Goal: Task Accomplishment & Management: Complete application form

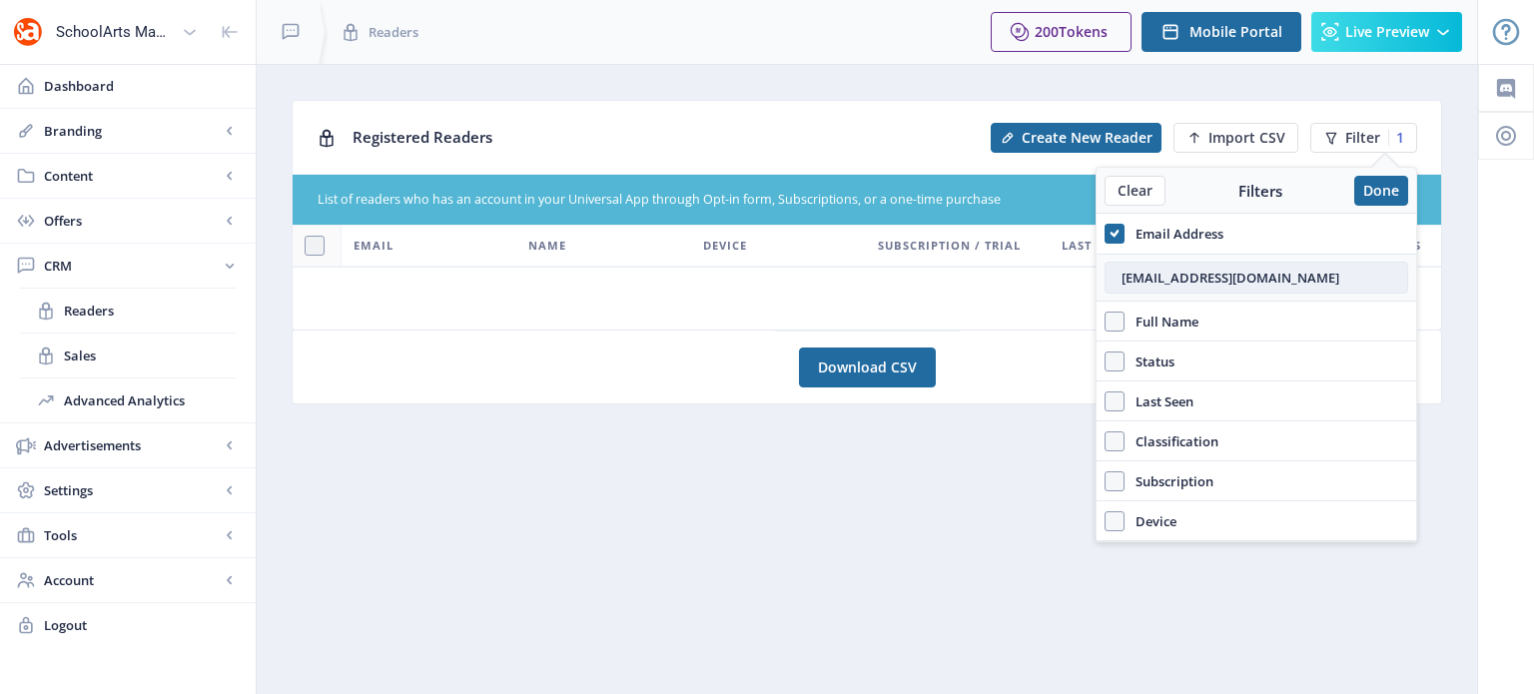
paste input "jilllarr56"
type input "[EMAIL_ADDRESS][DOMAIN_NAME]"
click at [1378, 194] on button "Done" at bounding box center [1381, 191] width 54 height 30
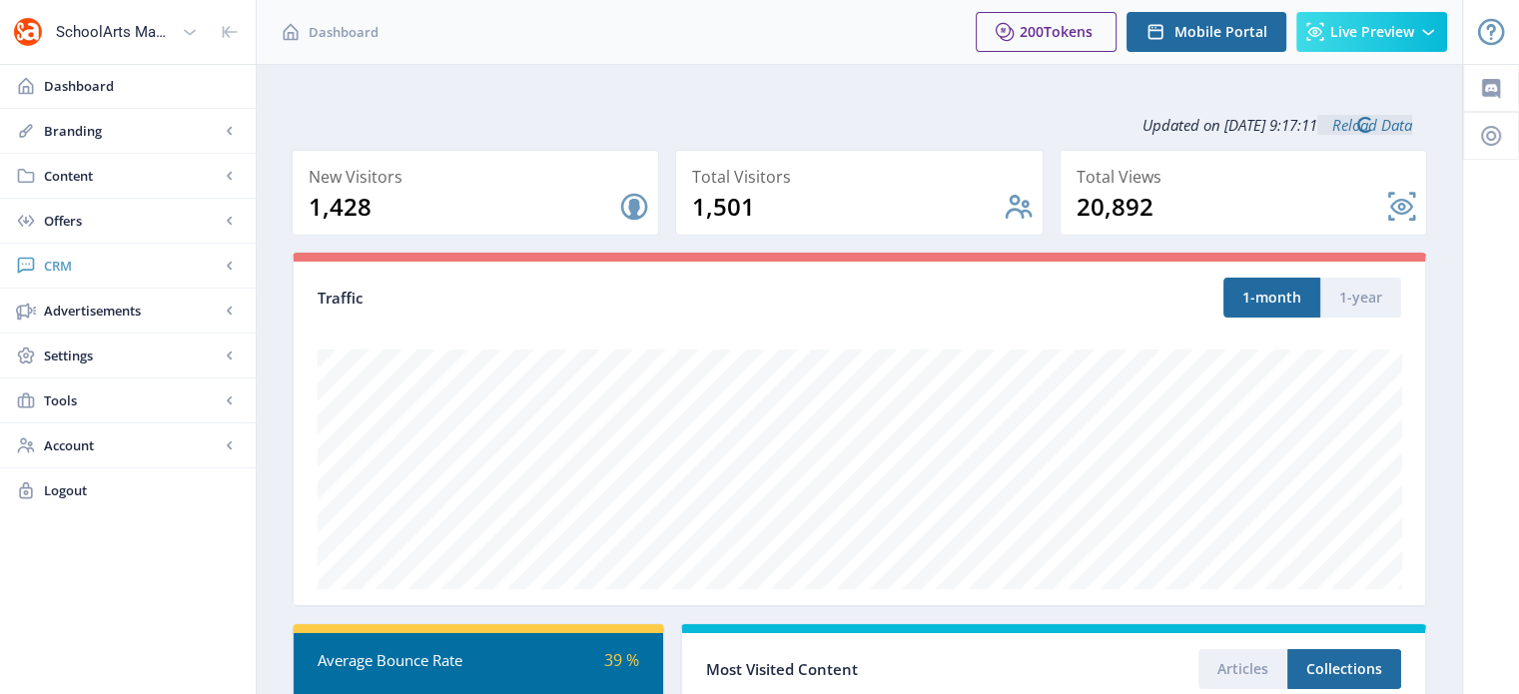
click at [55, 267] on span "CRM" at bounding box center [132, 266] width 176 height 20
click at [95, 312] on span "Readers" at bounding box center [150, 311] width 172 height 20
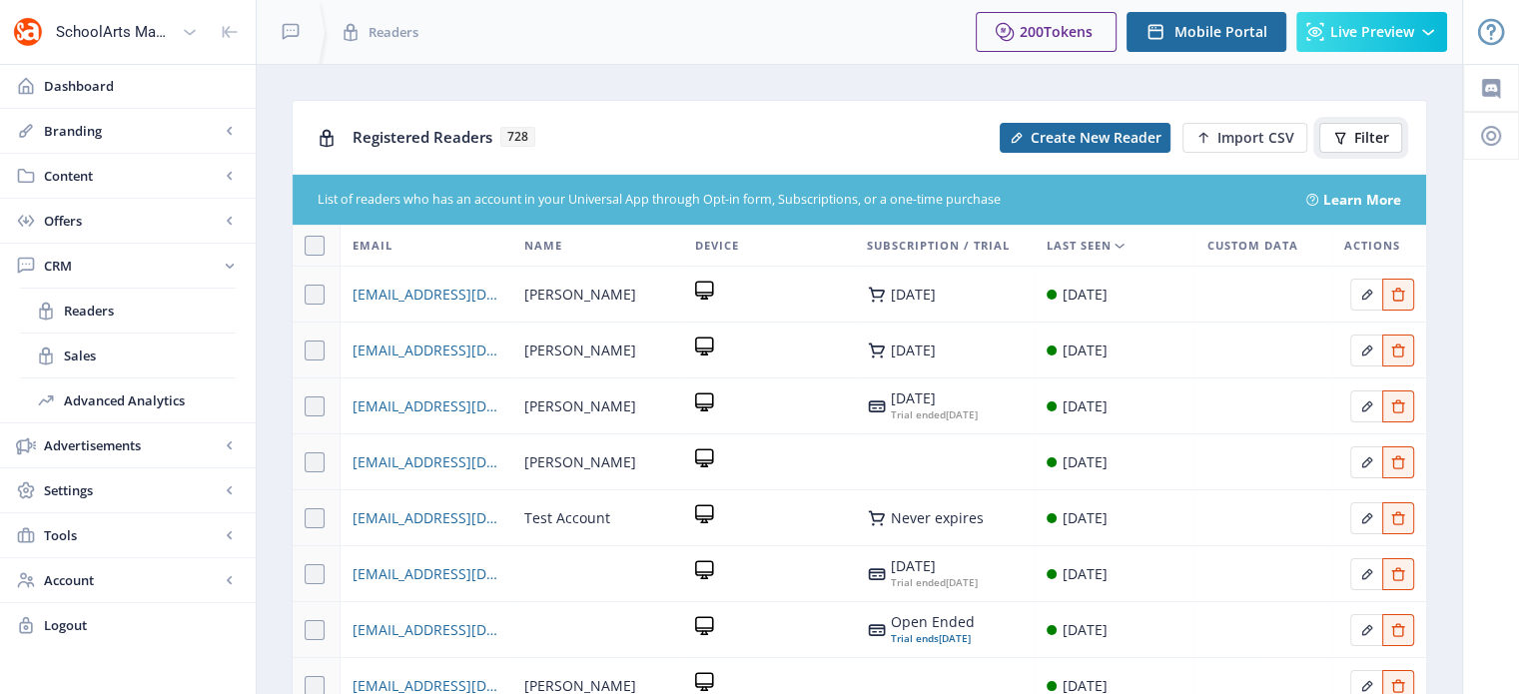
click at [1363, 137] on span "Filter" at bounding box center [1371, 138] width 35 height 16
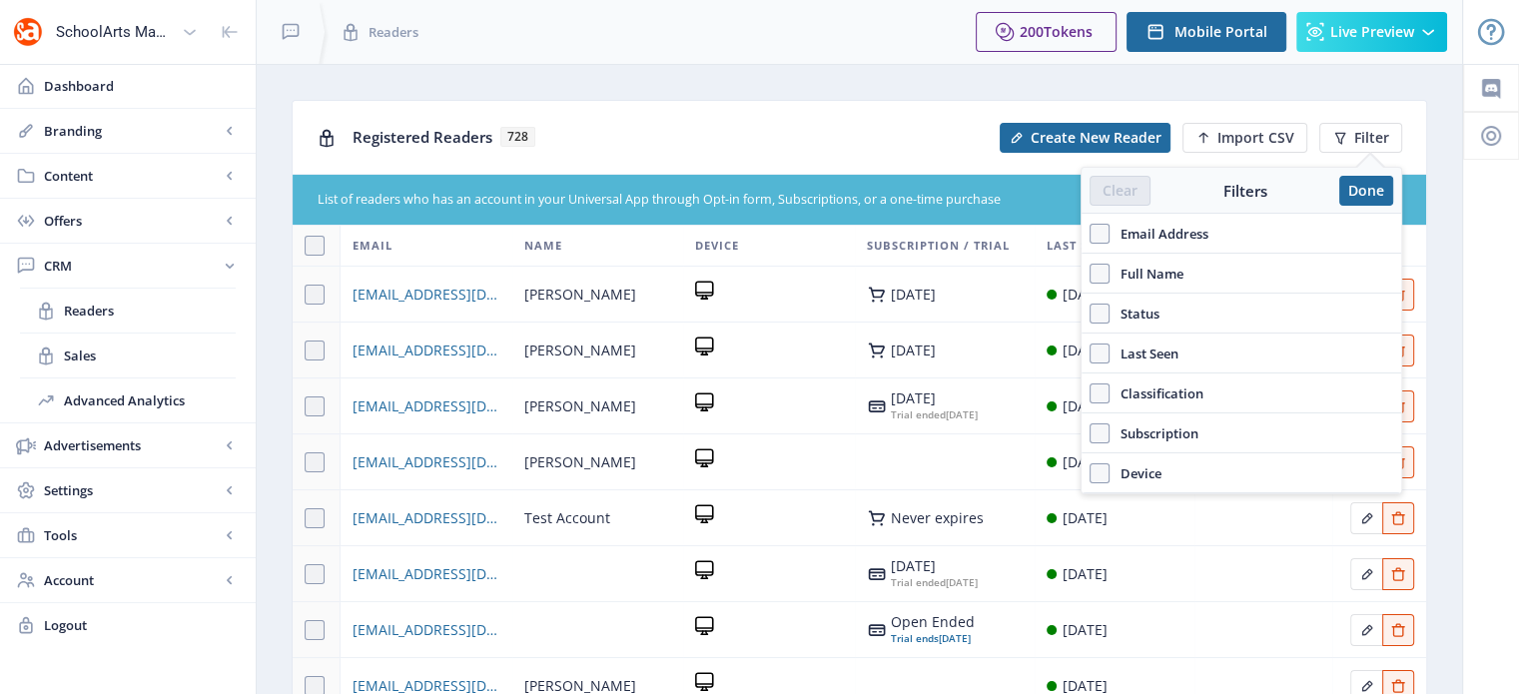
click at [1113, 228] on span "Email Address" at bounding box center [1158, 234] width 99 height 24
click at [1090, 234] on input "Email Address" at bounding box center [1089, 234] width 1 height 1
checkbox input "true"
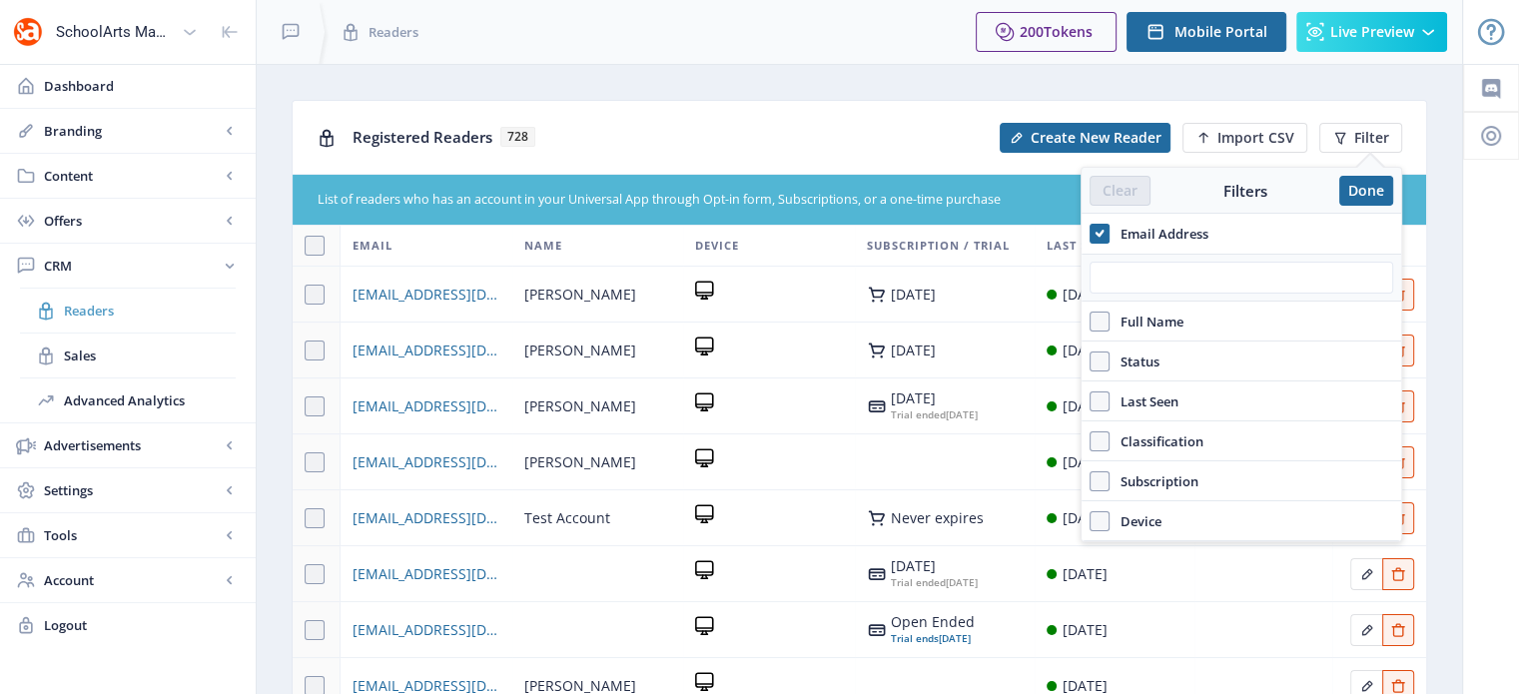
click at [92, 302] on span "Readers" at bounding box center [150, 311] width 172 height 20
click at [1378, 189] on button "Done" at bounding box center [1366, 191] width 54 height 30
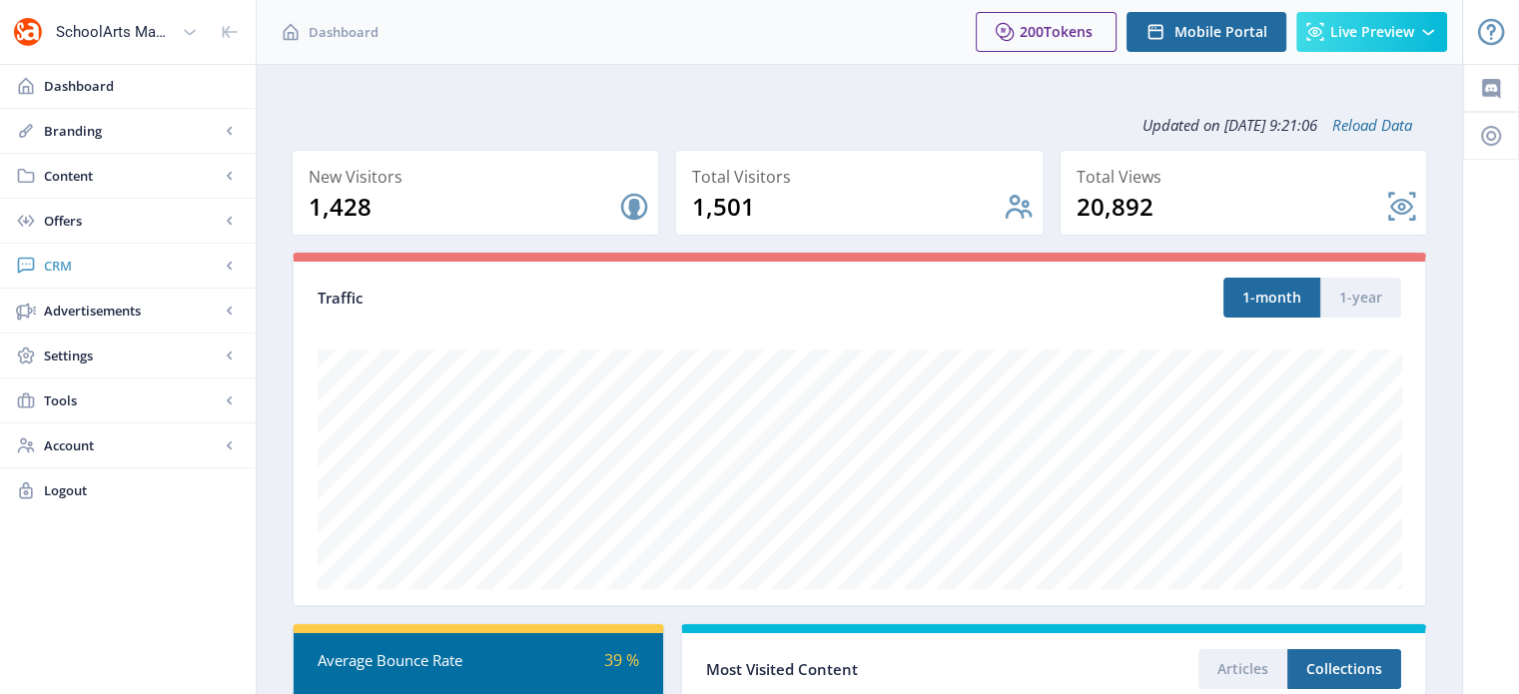
click at [80, 259] on span "CRM" at bounding box center [132, 266] width 176 height 20
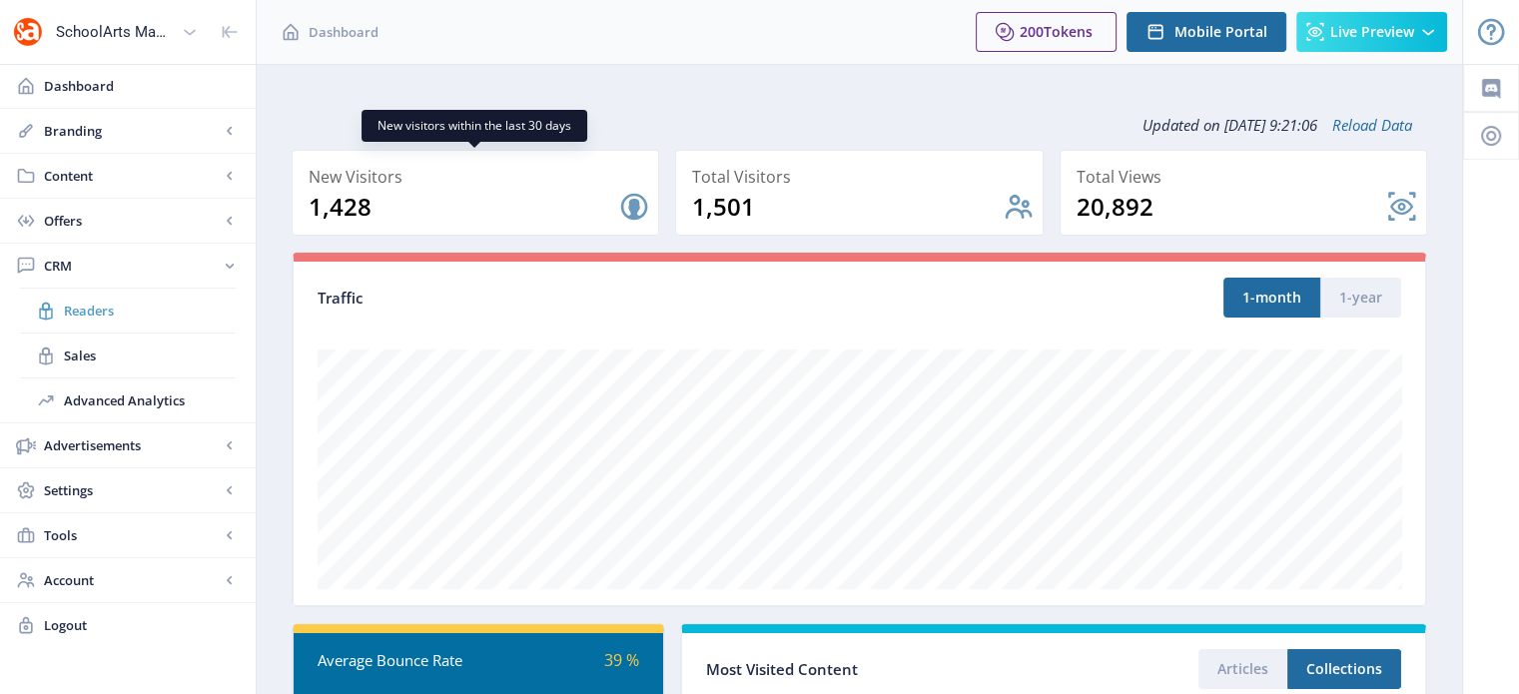
click at [113, 304] on span "Readers" at bounding box center [150, 311] width 172 height 20
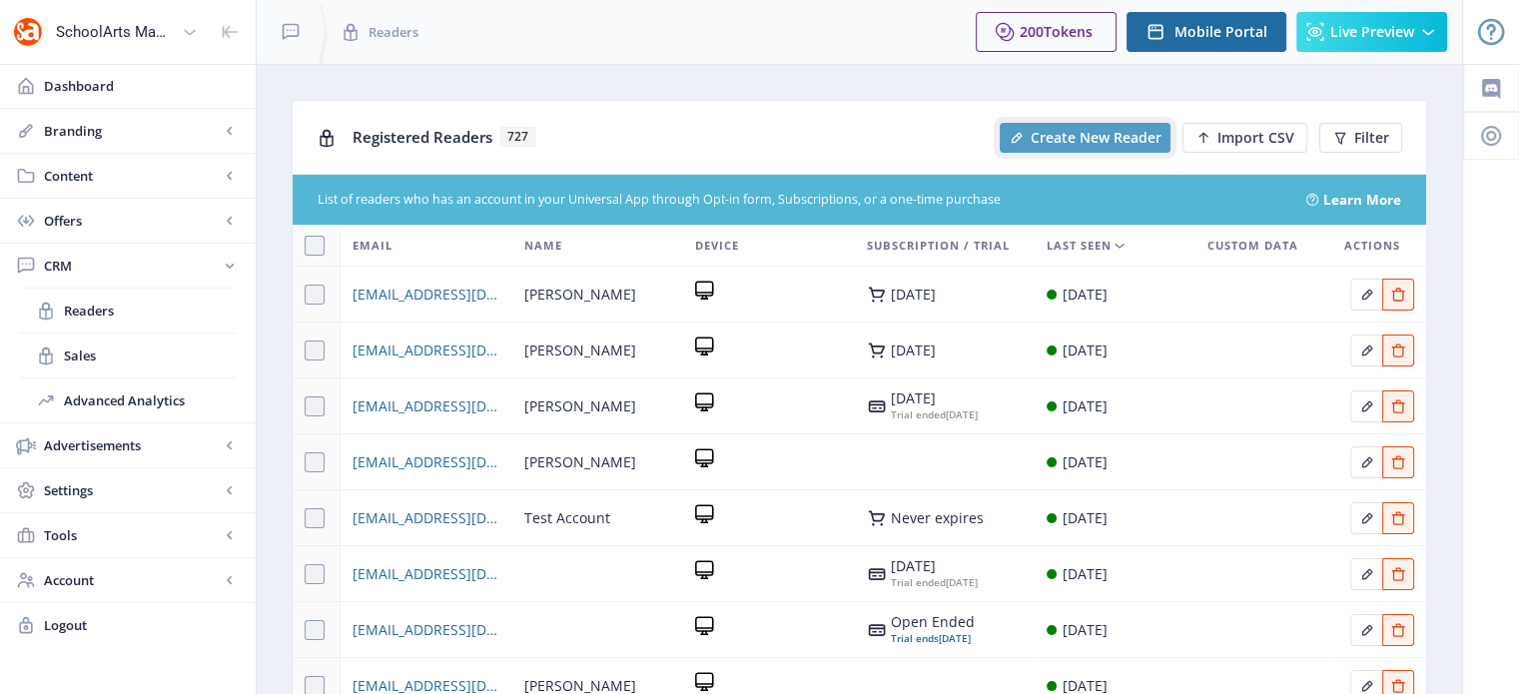
click at [1074, 146] on span "Create New Reader" at bounding box center [1095, 138] width 131 height 16
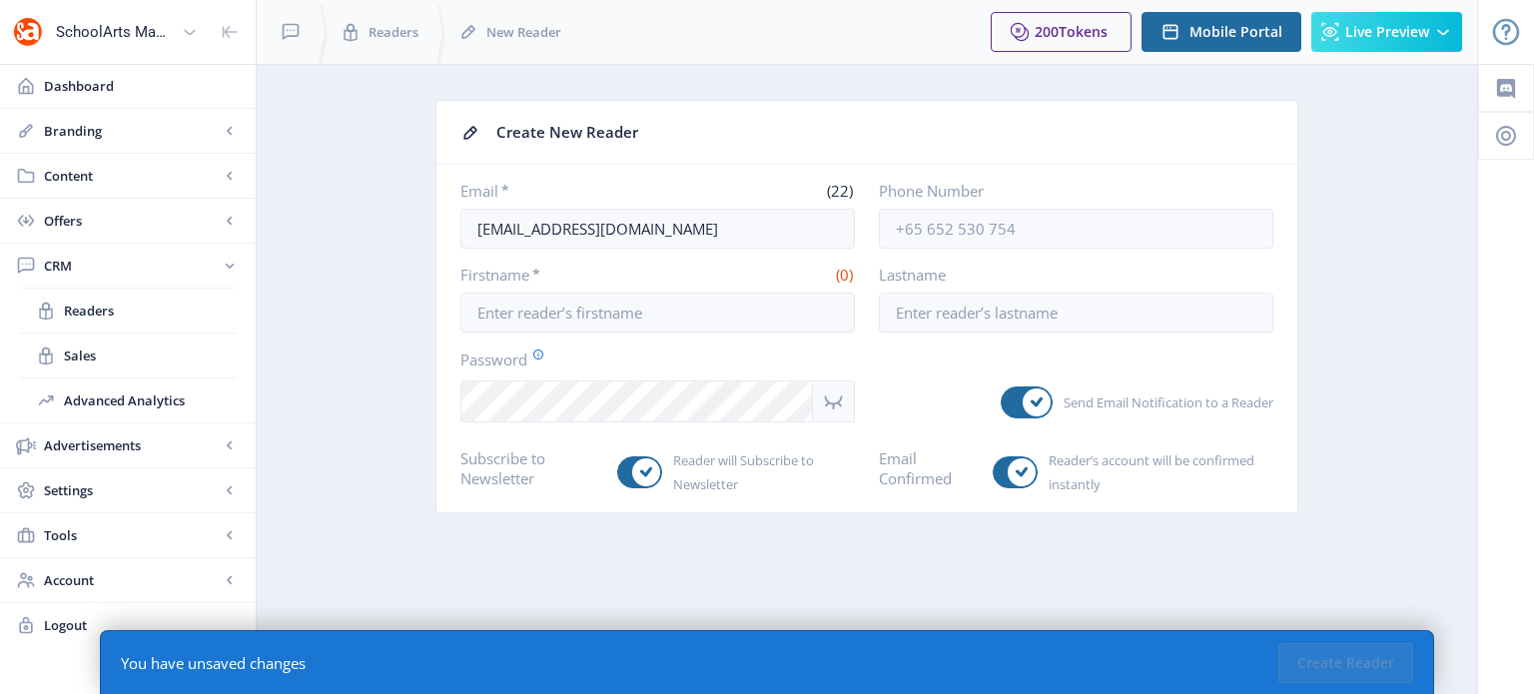
click at [703, 249] on nb-card-body "Email * (22) juliawade@davisart.com Phone Number Firstname * (0) Lastname Passw…" at bounding box center [866, 338] width 861 height 347
drag, startPoint x: 674, startPoint y: 222, endPoint x: 439, endPoint y: 254, distance: 236.8
click at [439, 254] on nb-card-body "Email * (22) juliawade@davisart.com Phone Number Firstname * (0) Lastname Passw…" at bounding box center [866, 338] width 861 height 347
paste input "illlarr56@gmail"
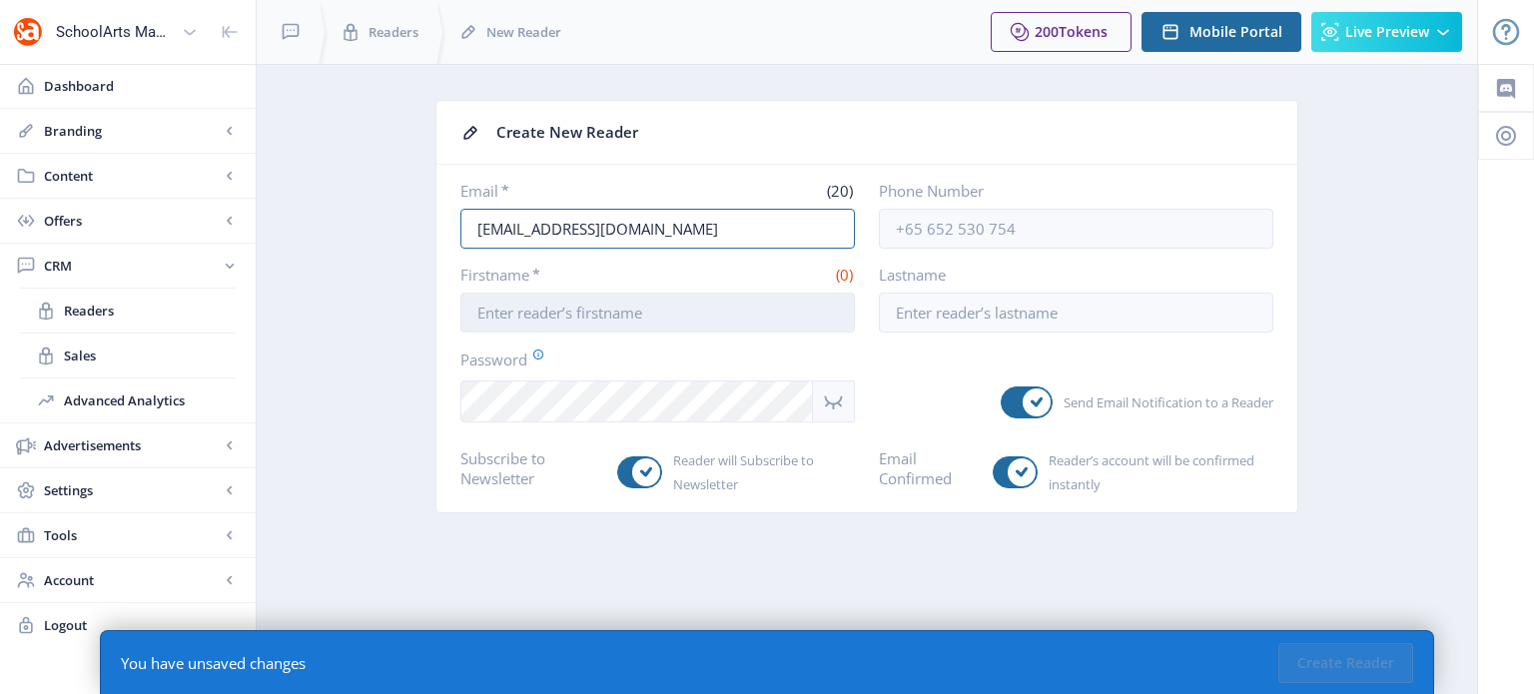
type input "[EMAIL_ADDRESS][DOMAIN_NAME]"
click at [577, 318] on input "Firstname *" at bounding box center [657, 313] width 394 height 40
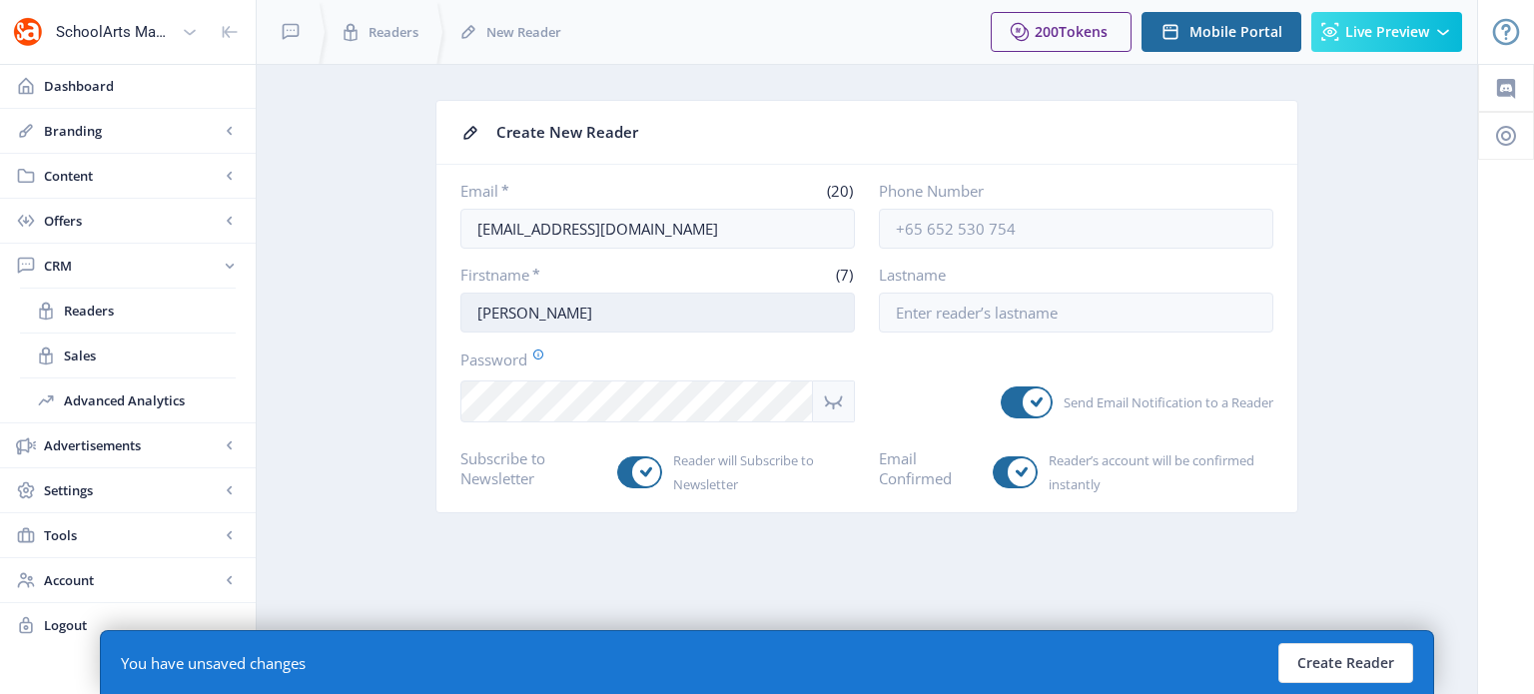
type input "Jillian"
type input "Larriviere"
click at [401, 434] on app-crm-reader-new "Create New Reader Email * (20) jilllarr56@gmail.com Phone Number Firstname * (7…" at bounding box center [867, 321] width 1150 height 443
click at [946, 398] on app-form-field "Send Email Notification to a Reader" at bounding box center [1076, 404] width 394 height 36
click at [1370, 654] on button "Create Reader" at bounding box center [1345, 663] width 135 height 40
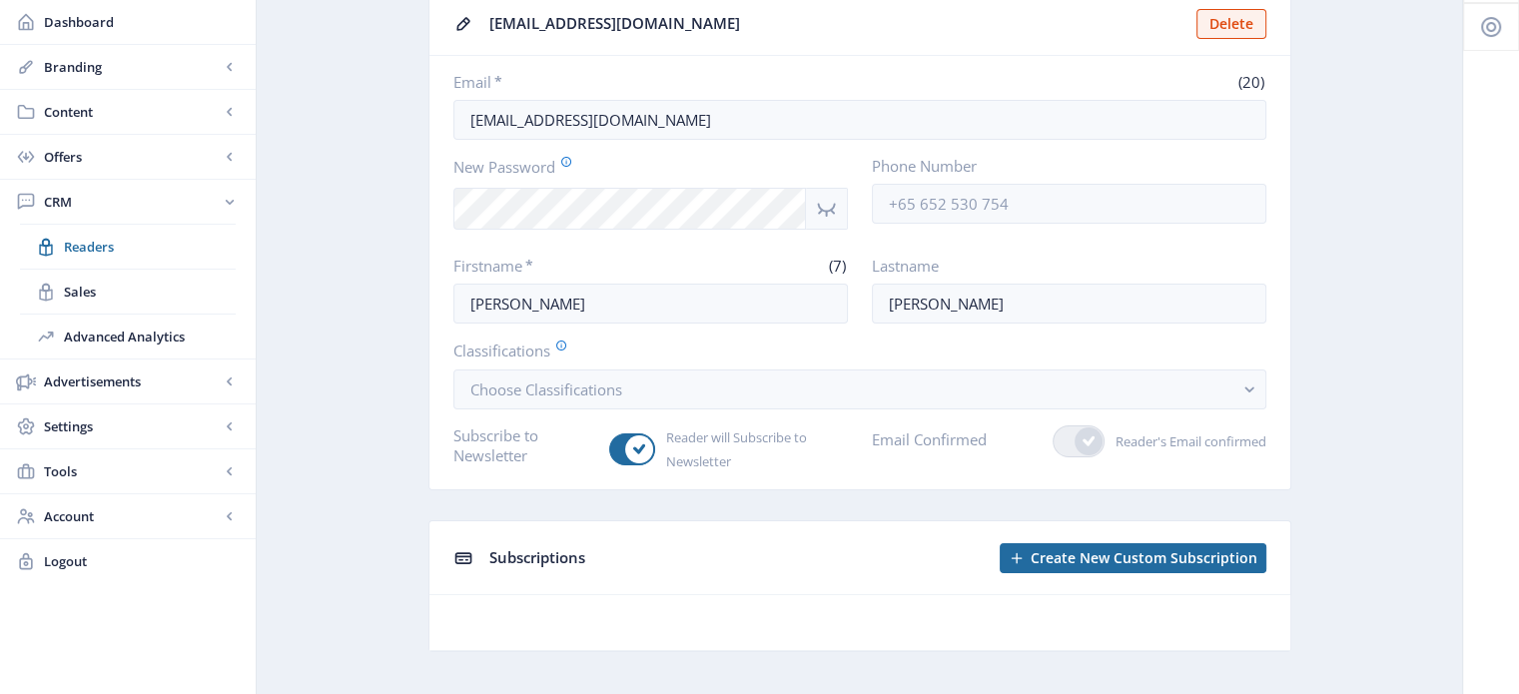
scroll to position [134, 0]
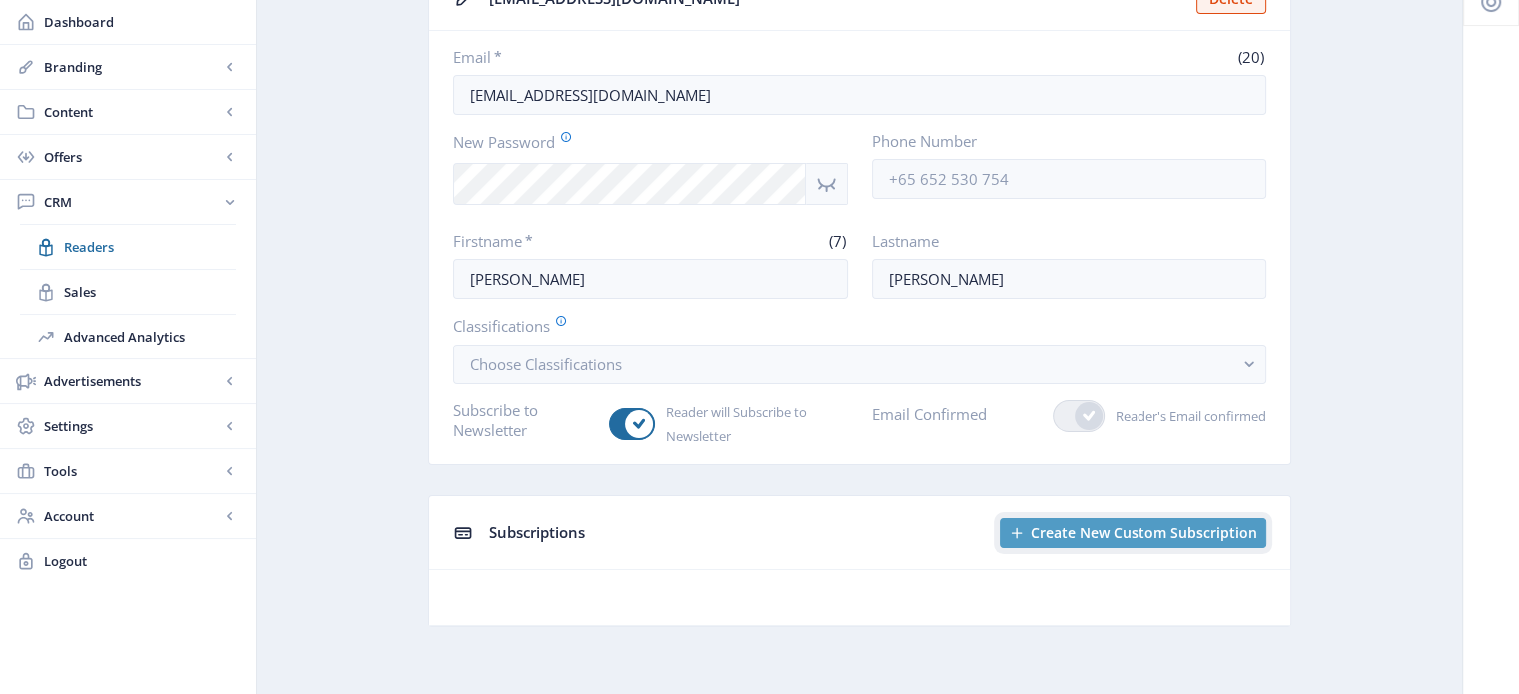
click at [1138, 535] on span "Create New Custom Subscription" at bounding box center [1143, 533] width 227 height 16
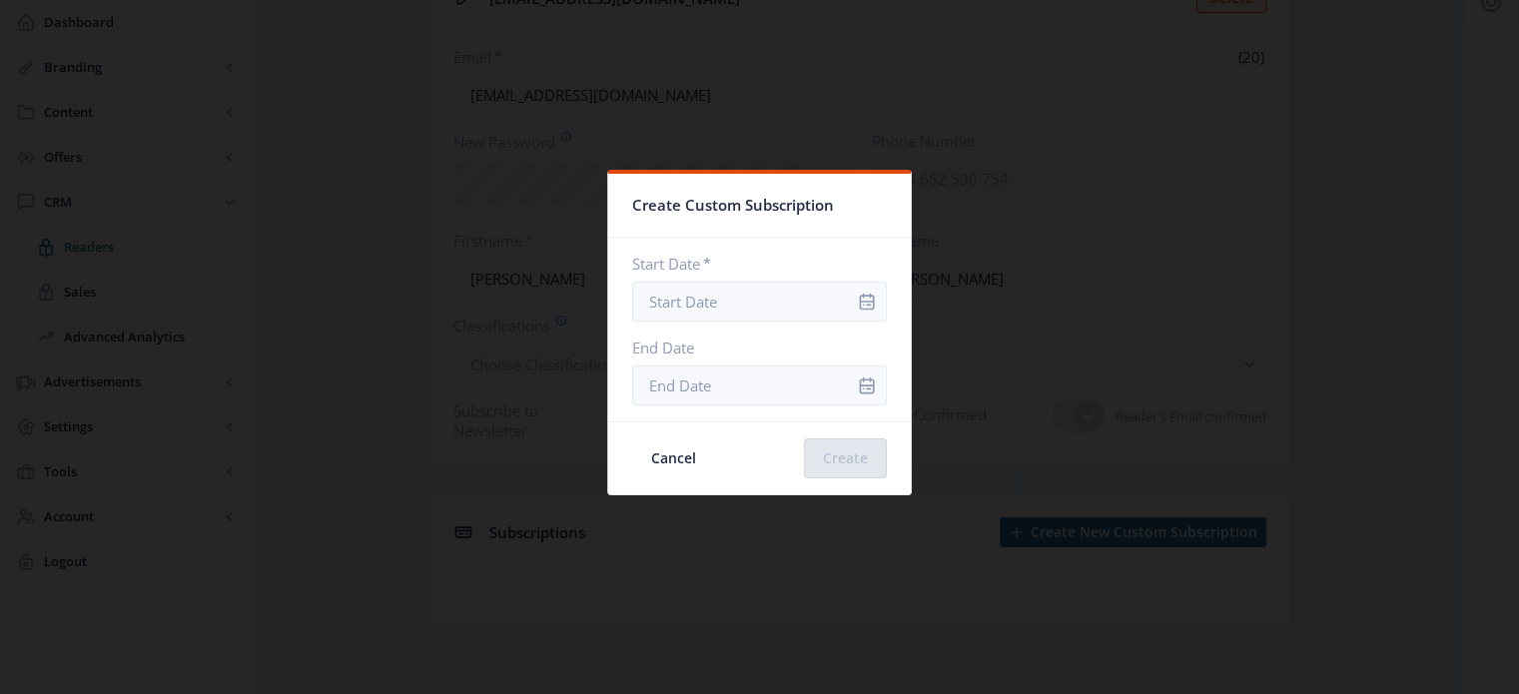
click at [857, 303] on icon "info" at bounding box center [867, 302] width 20 height 20
click at [857, 299] on icon "info" at bounding box center [867, 302] width 20 height 20
click at [771, 313] on input "Start Date *" at bounding box center [759, 302] width 255 height 40
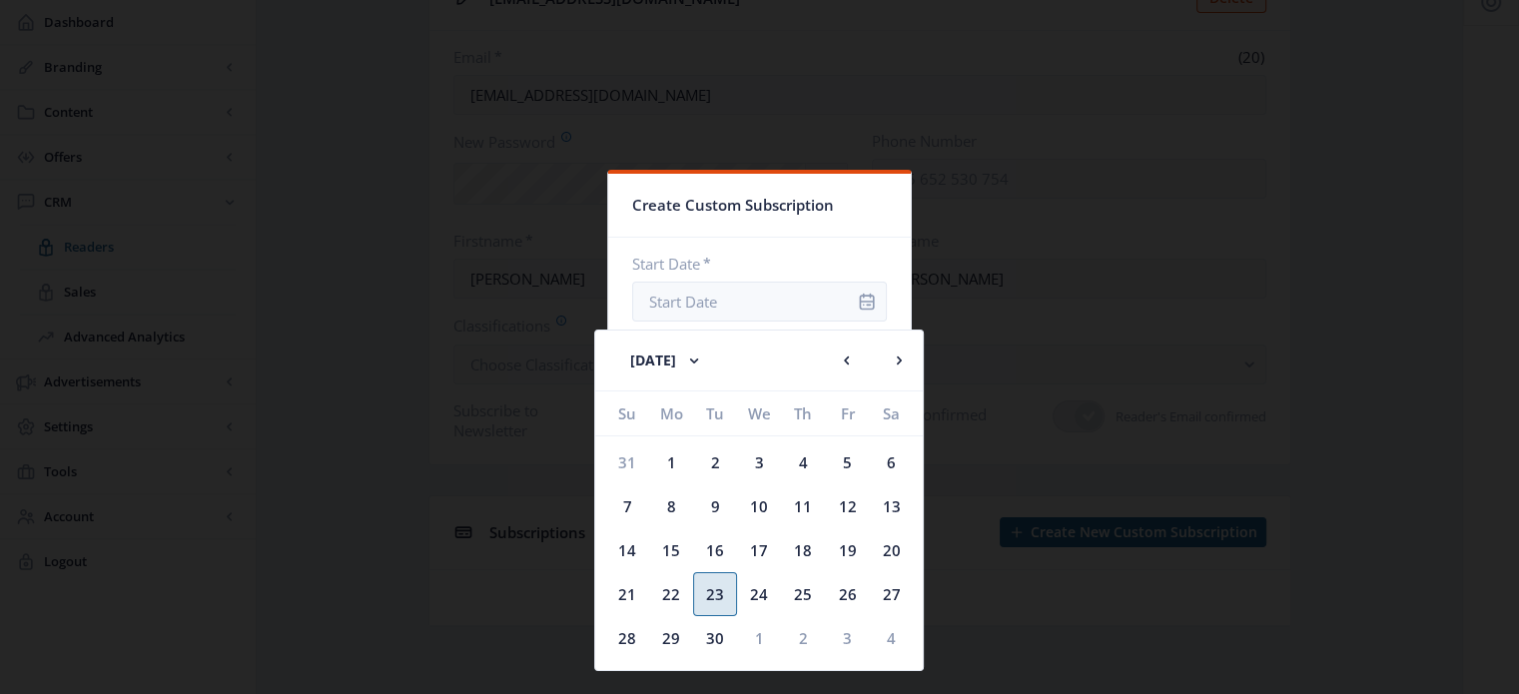
click at [721, 589] on div "23" at bounding box center [715, 594] width 44 height 44
type input "Sep 23, 2025"
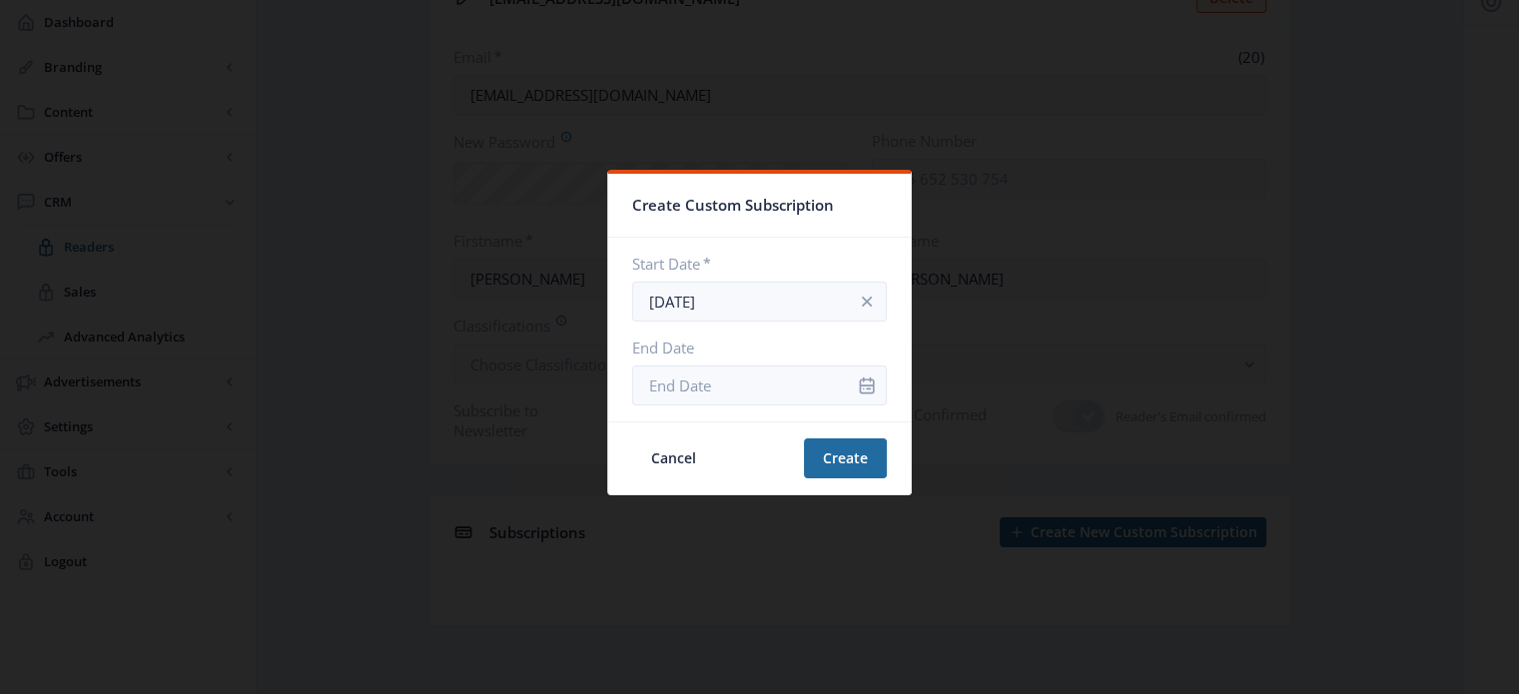
click at [857, 390] on icon "info" at bounding box center [867, 385] width 20 height 20
click at [860, 378] on icon "info" at bounding box center [867, 384] width 15 height 17
click at [748, 375] on input "End Date" at bounding box center [759, 385] width 255 height 40
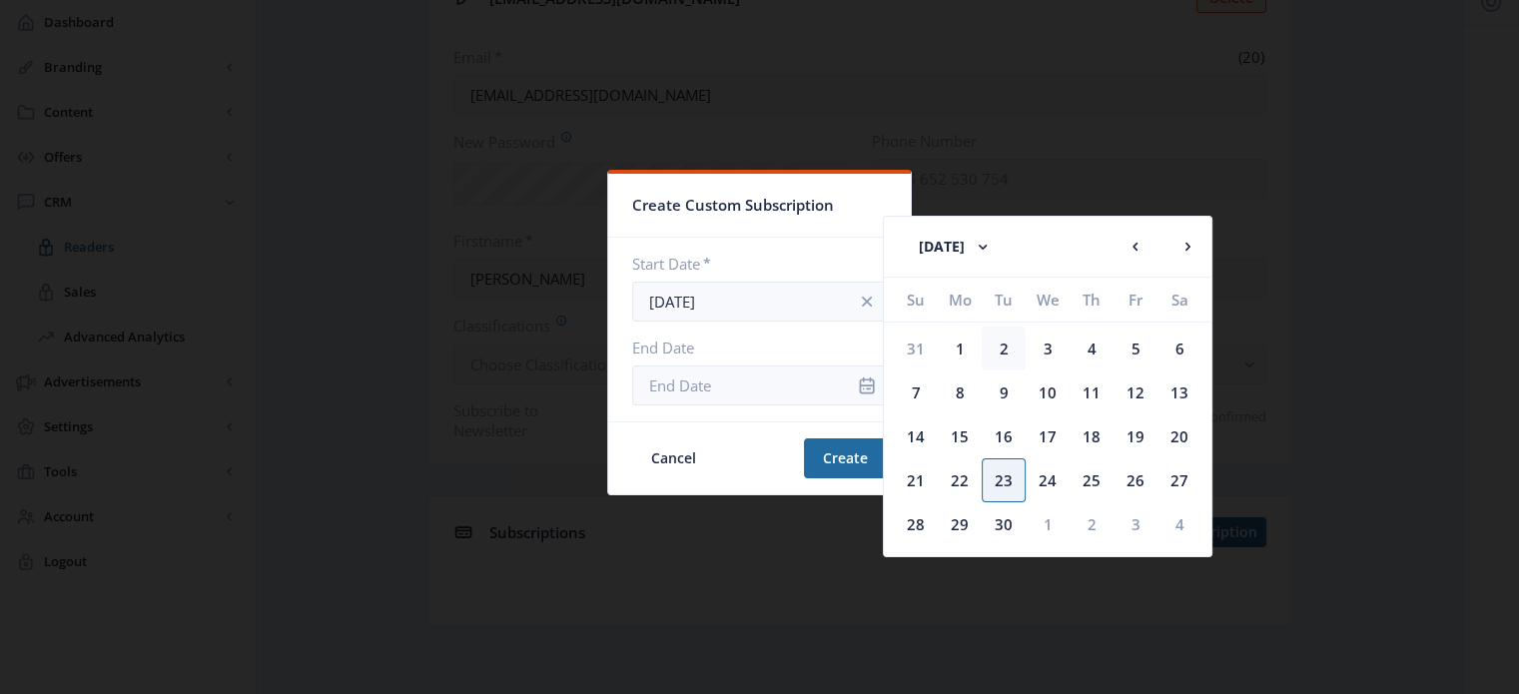
drag, startPoint x: 1016, startPoint y: 359, endPoint x: 1014, endPoint y: 341, distance: 18.1
click at [1014, 341] on div "2" at bounding box center [1003, 348] width 44 height 44
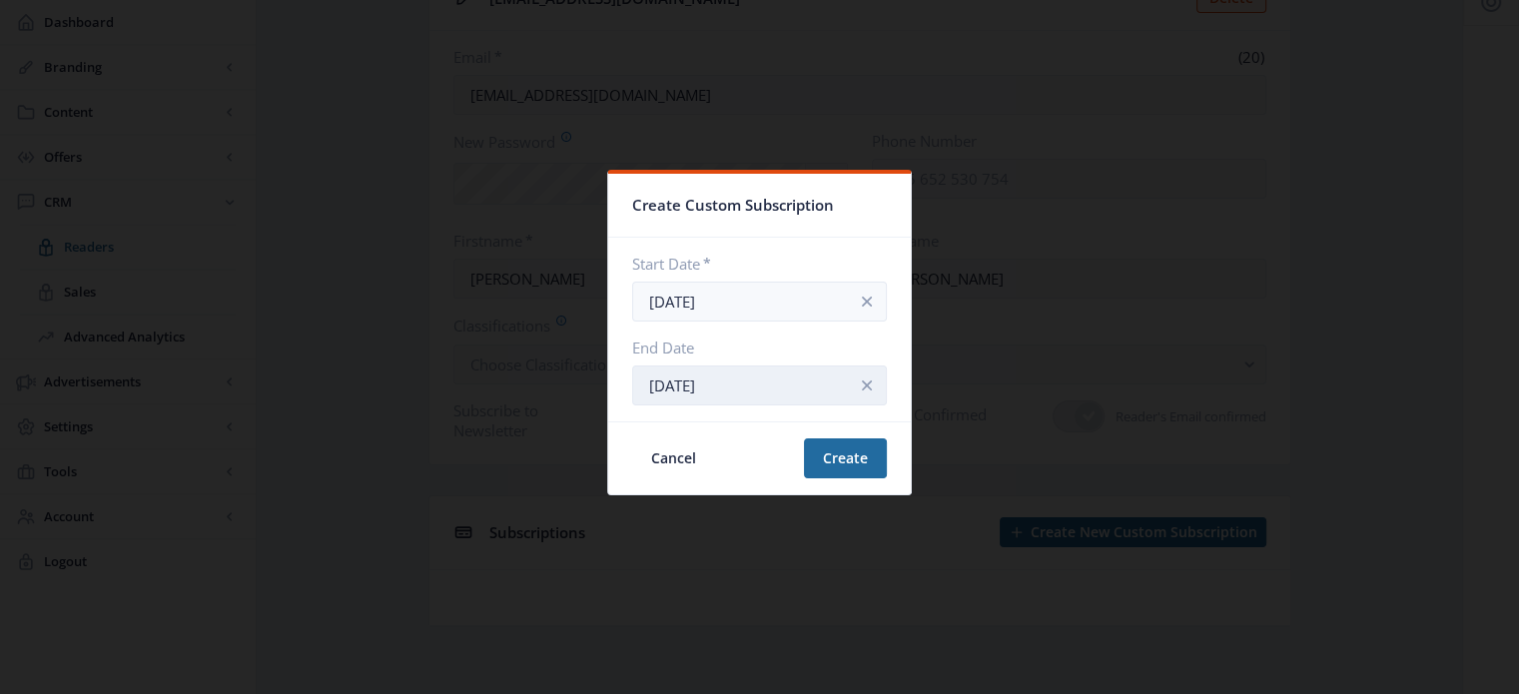
click at [751, 389] on input "Sep 2, 2025" at bounding box center [759, 385] width 255 height 40
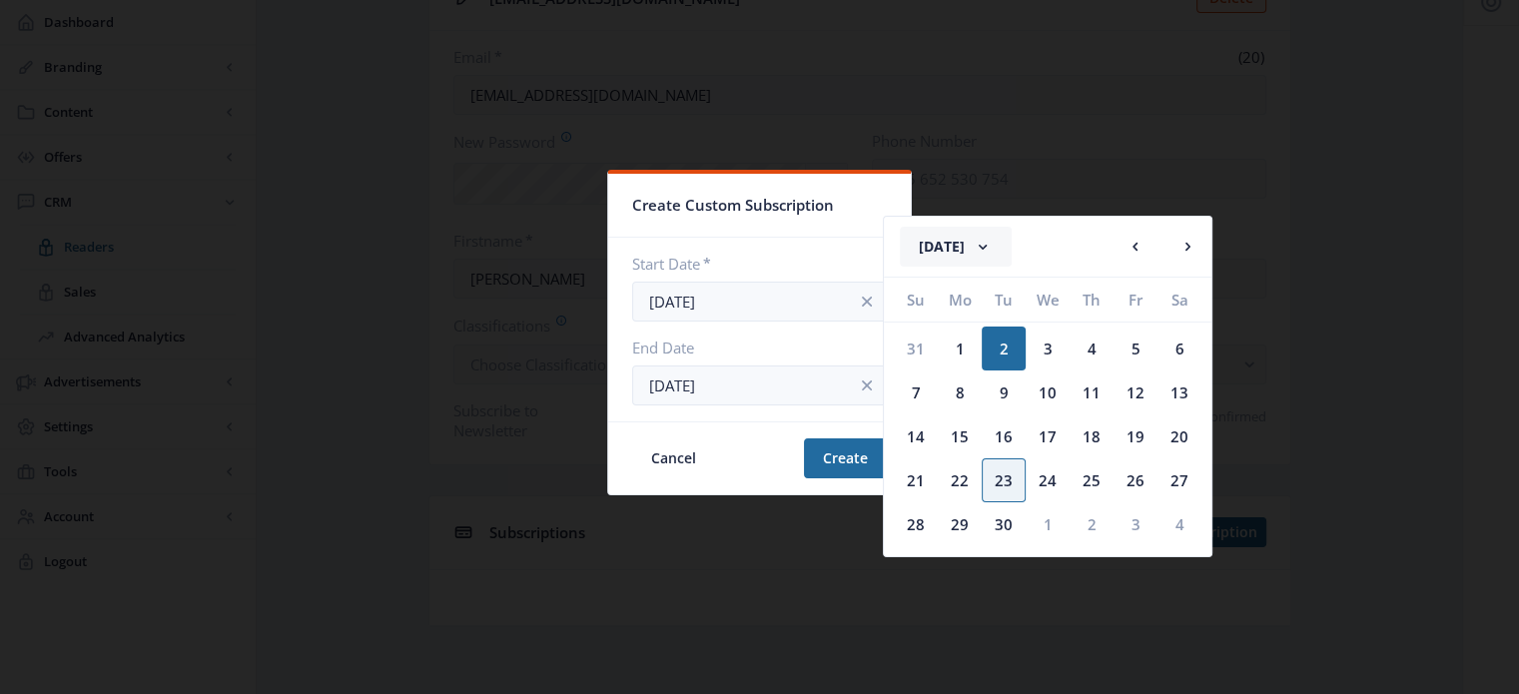
click at [982, 240] on button "September 2025" at bounding box center [956, 247] width 112 height 40
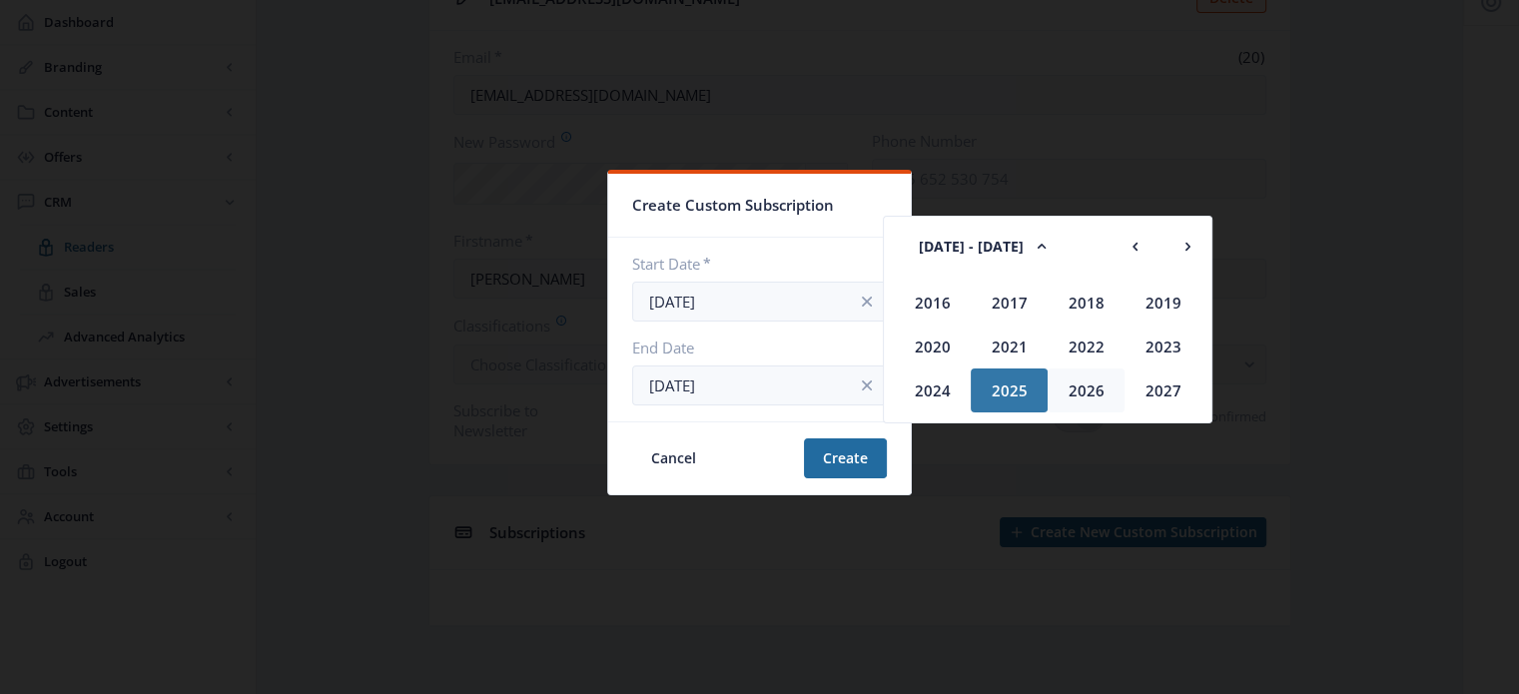
click at [1089, 383] on div "2026" at bounding box center [1085, 390] width 77 height 44
click at [923, 395] on div "Sep" at bounding box center [932, 390] width 77 height 44
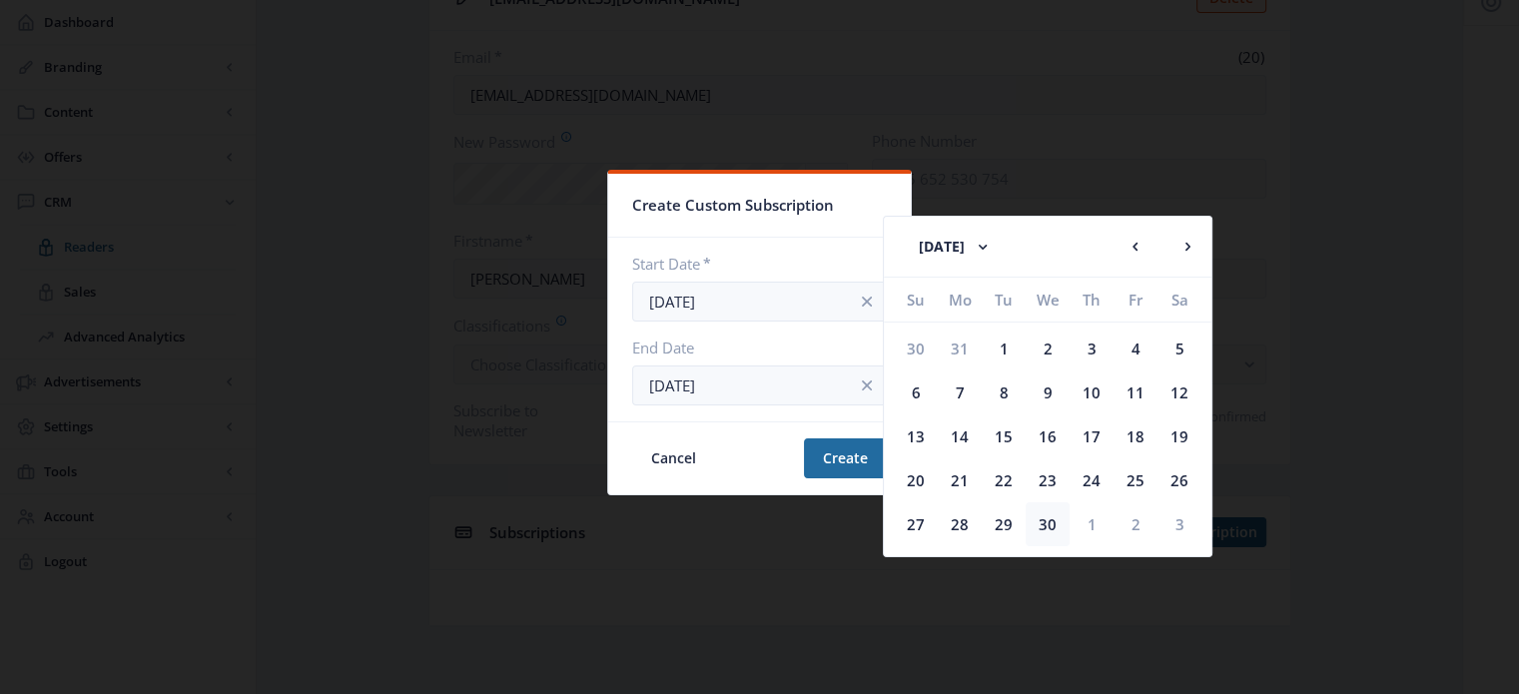
click at [1054, 527] on div "30" at bounding box center [1047, 524] width 44 height 44
type input "Sep 30, 2026"
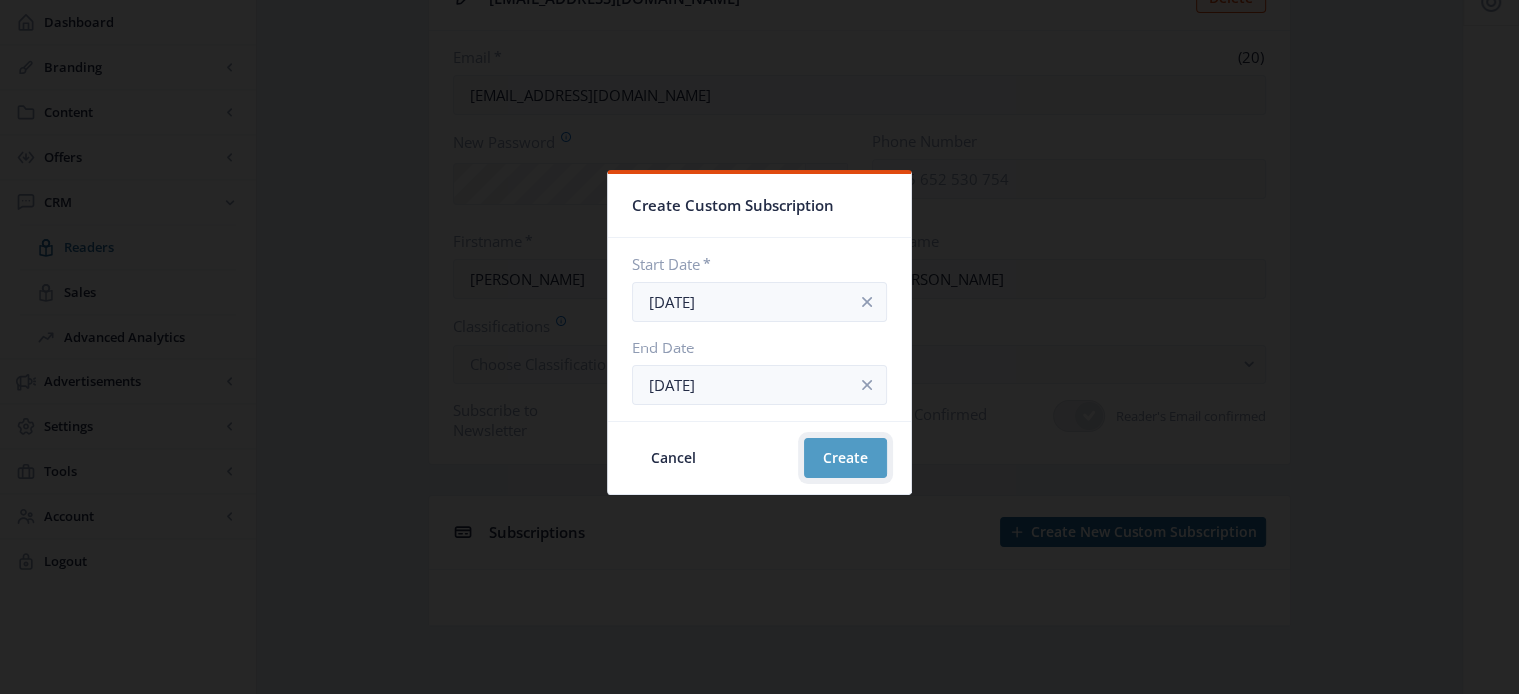
click at [848, 462] on button "Create" at bounding box center [845, 458] width 83 height 40
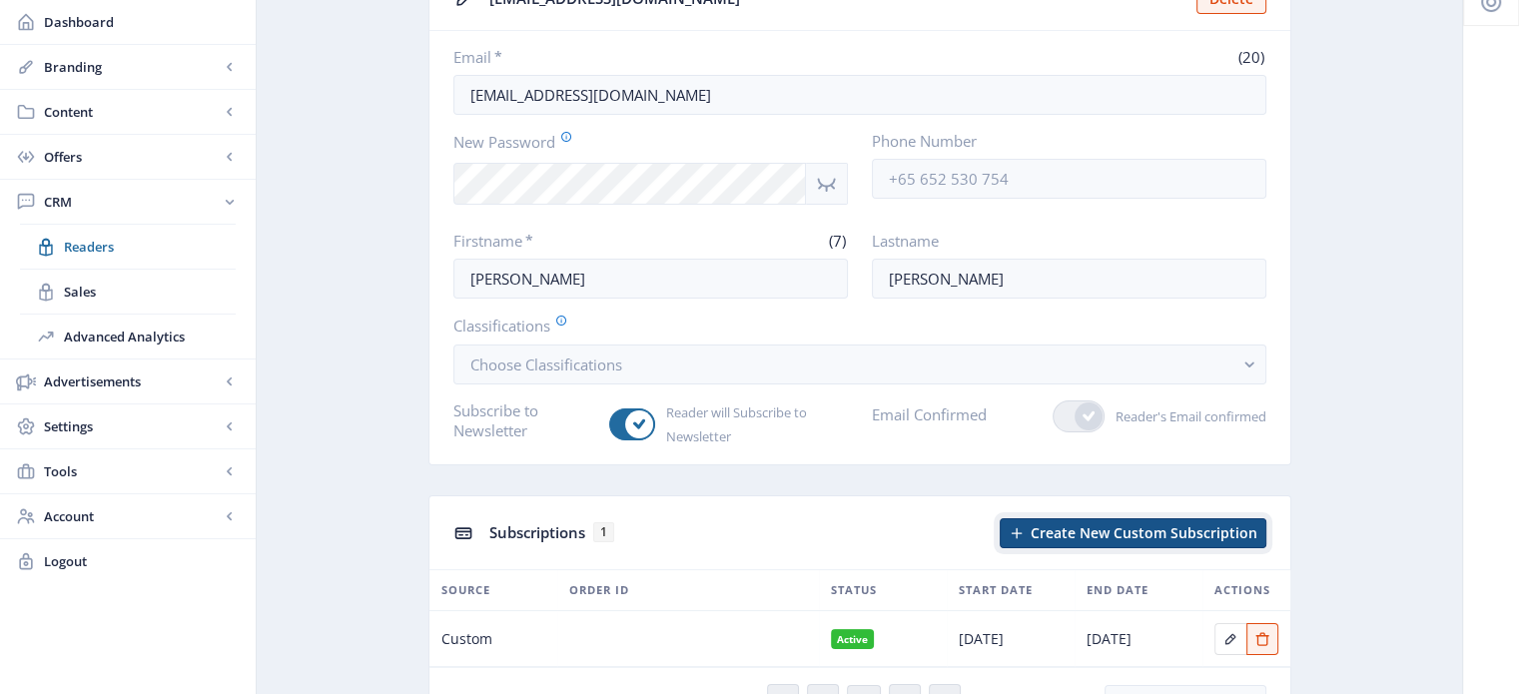
scroll to position [240, 0]
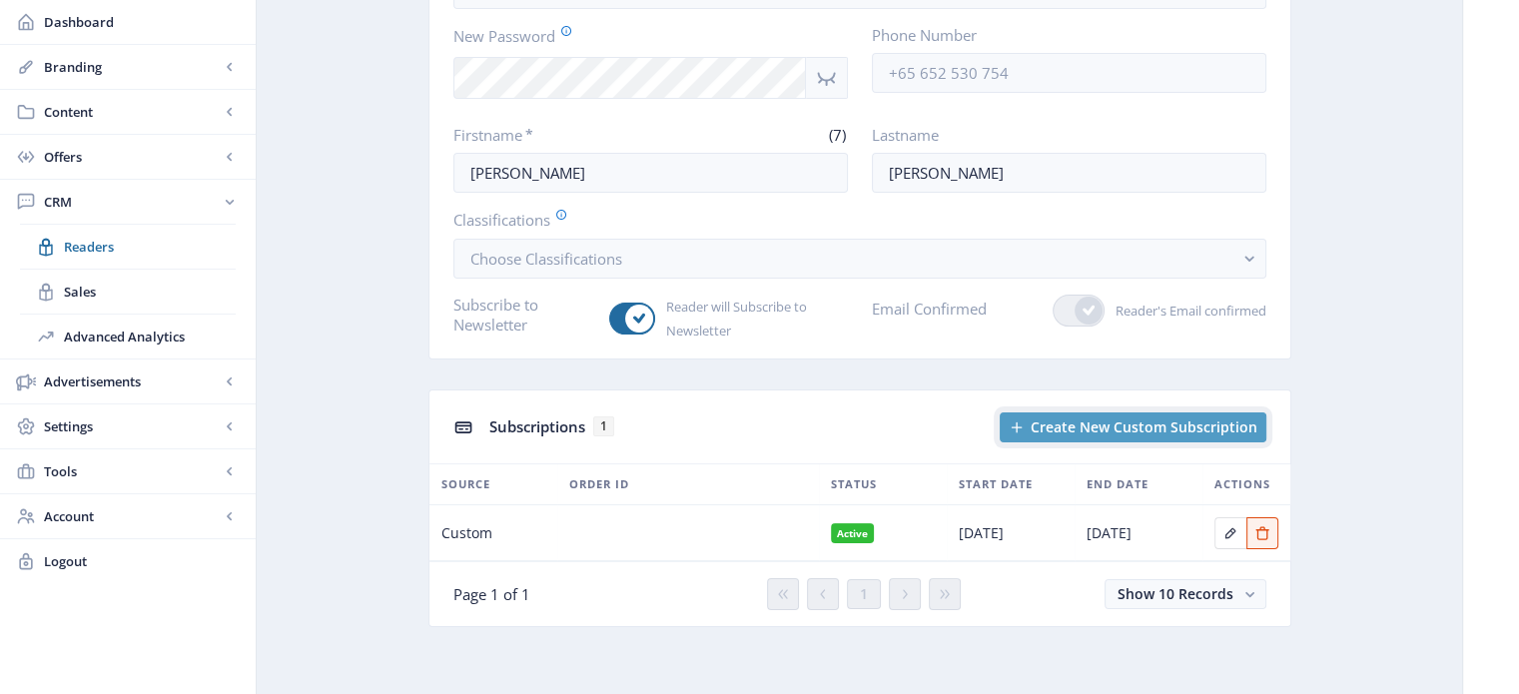
click at [1105, 421] on span "Create New Custom Subscription" at bounding box center [1143, 427] width 227 height 16
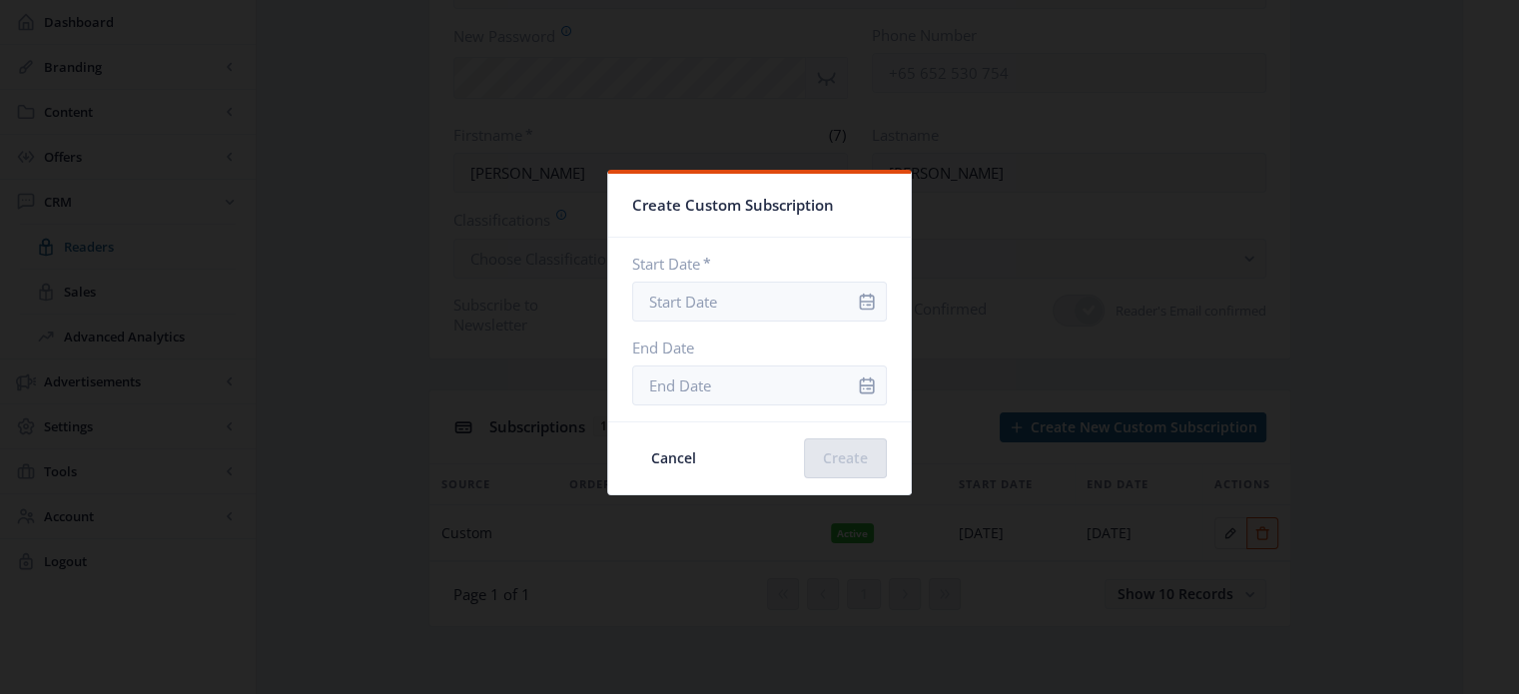
click at [1469, 375] on div at bounding box center [759, 347] width 1519 height 694
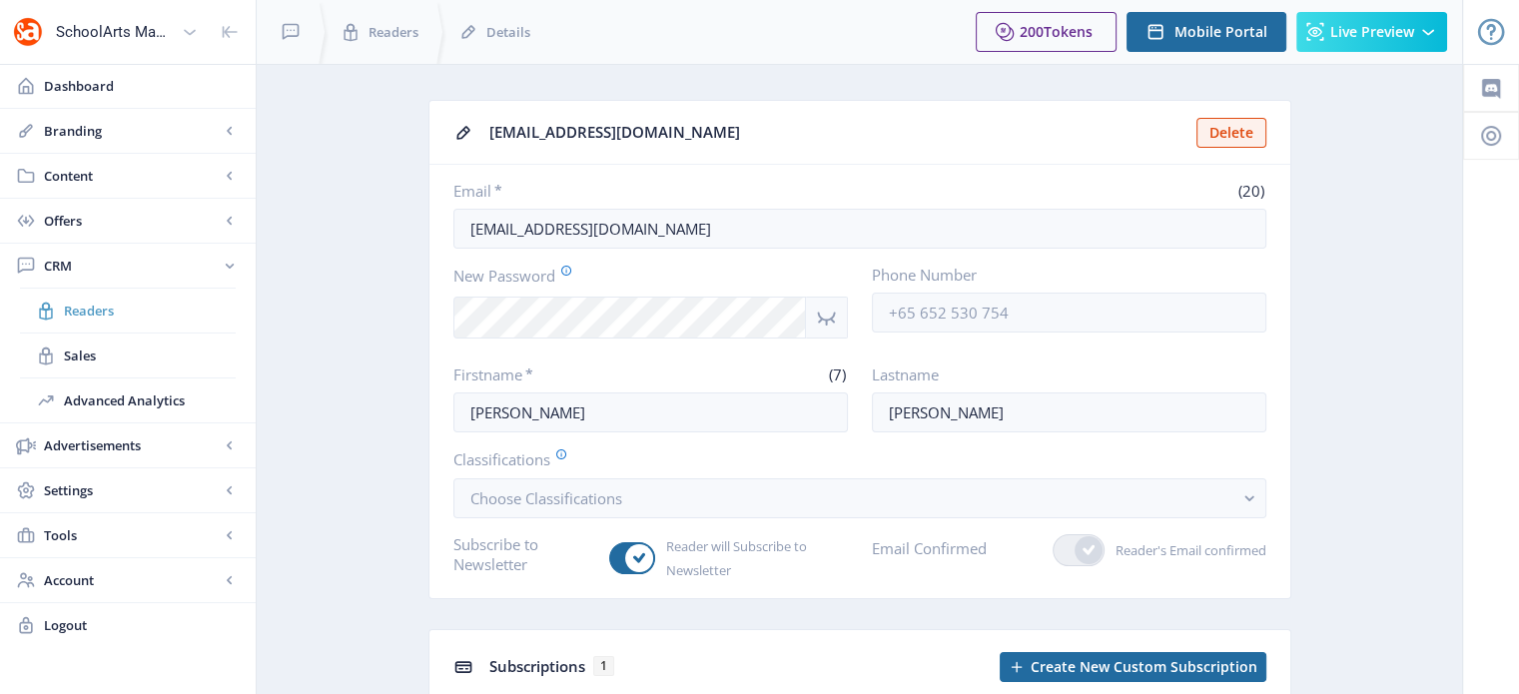
click at [88, 301] on span "Readers" at bounding box center [150, 311] width 172 height 20
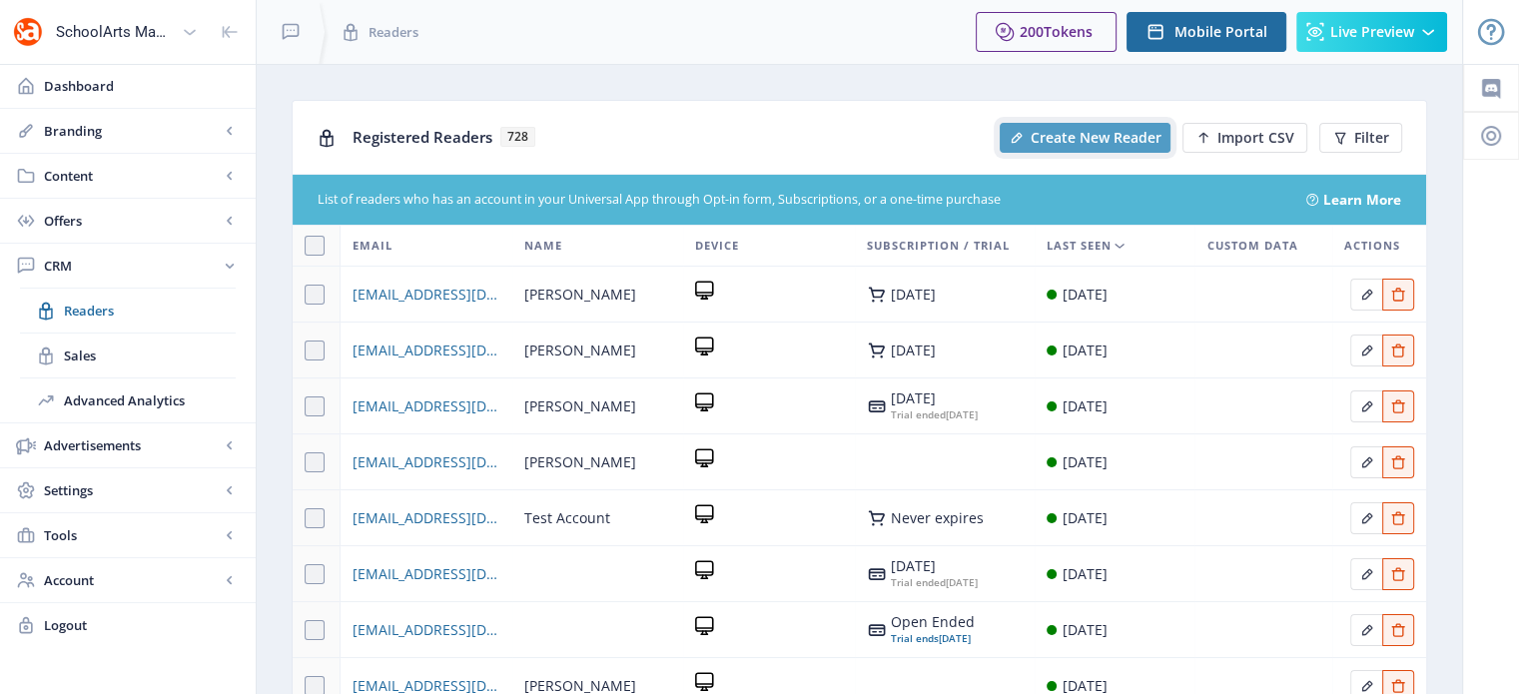
click at [1085, 136] on span "Create New Reader" at bounding box center [1095, 138] width 131 height 16
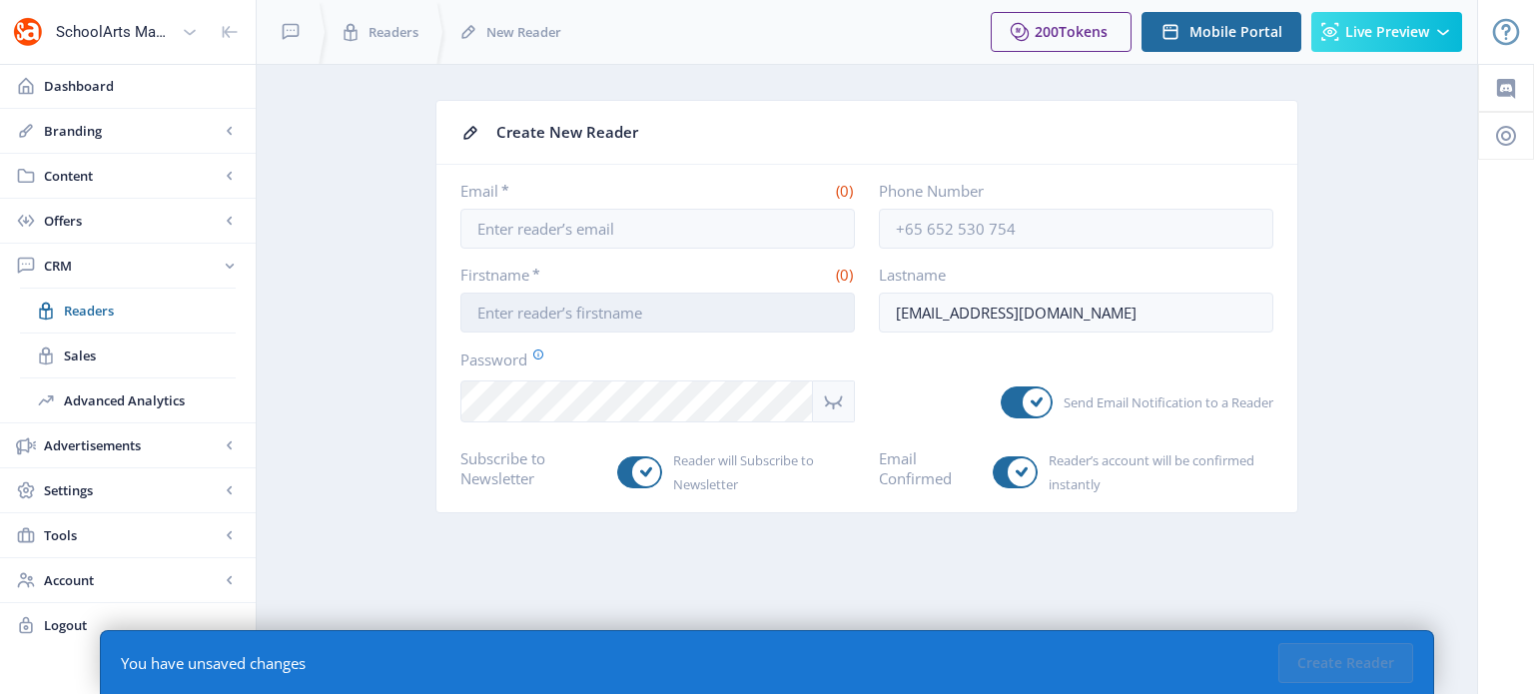
click at [583, 316] on input "Firstname *" at bounding box center [657, 313] width 394 height 40
type input "Aubre"
type input "Bossence"
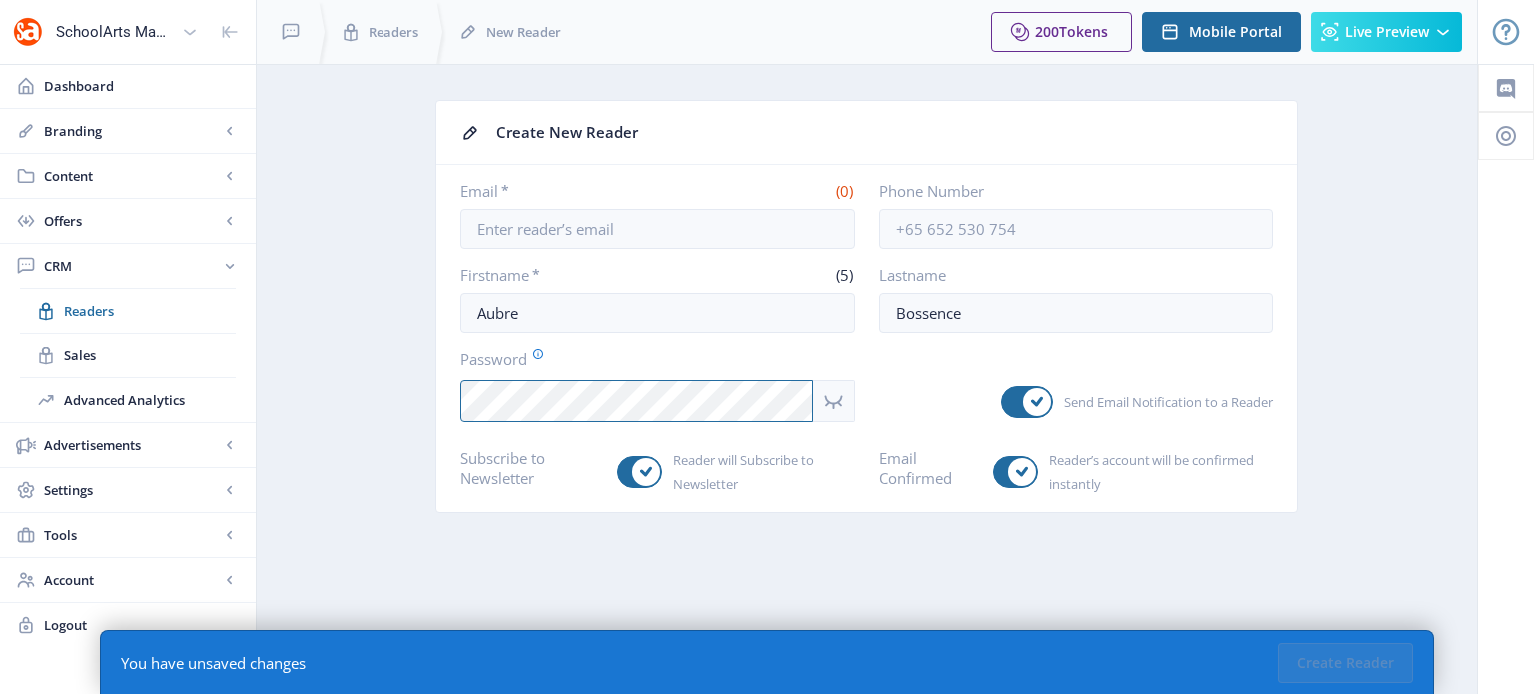
click at [445, 404] on nb-card-body "Email * (0) Phone Number Firstname * (5) Aubre Lastname Bossence Password Send …" at bounding box center [866, 338] width 861 height 347
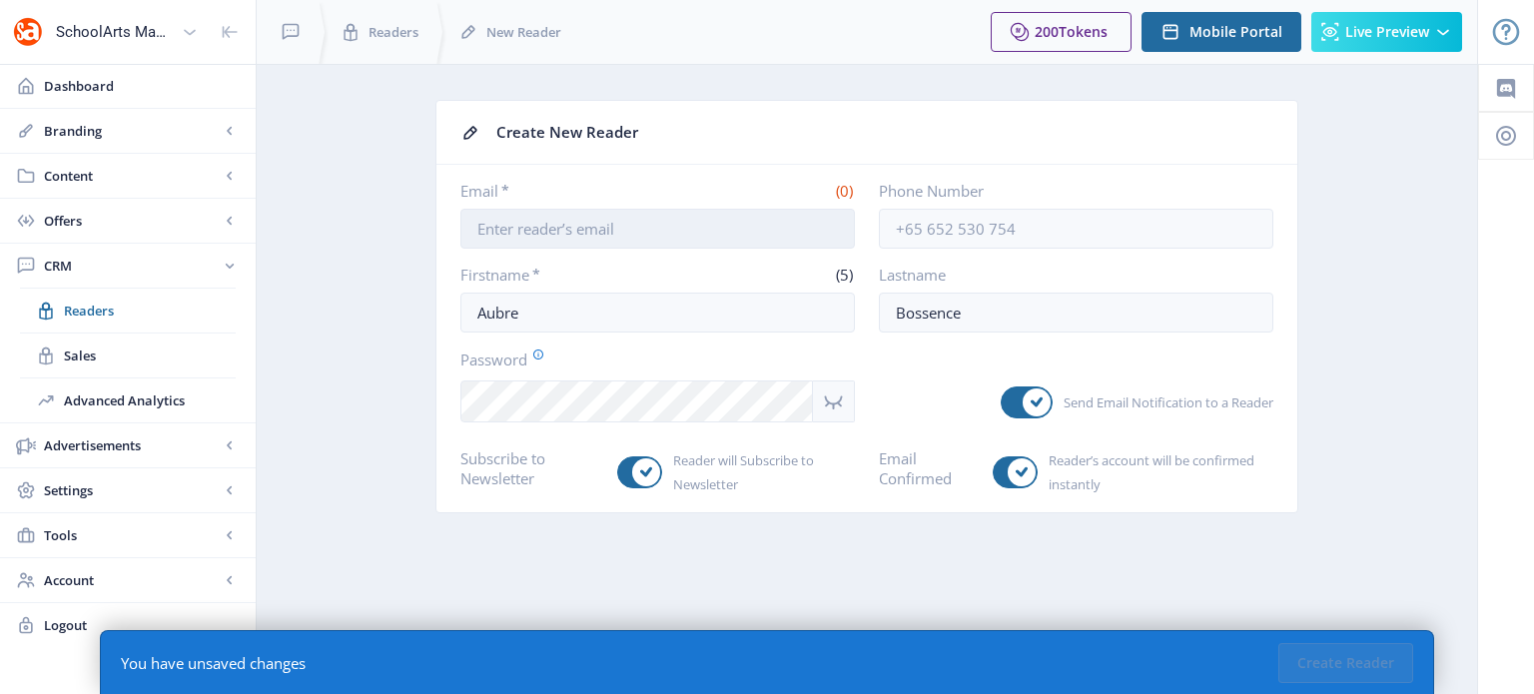
click at [645, 241] on input "Email *" at bounding box center [657, 229] width 394 height 40
click at [484, 222] on input "Email *" at bounding box center [657, 229] width 394 height 40
paste input "[EMAIL_ADDRESS][DOMAIN_NAME]"
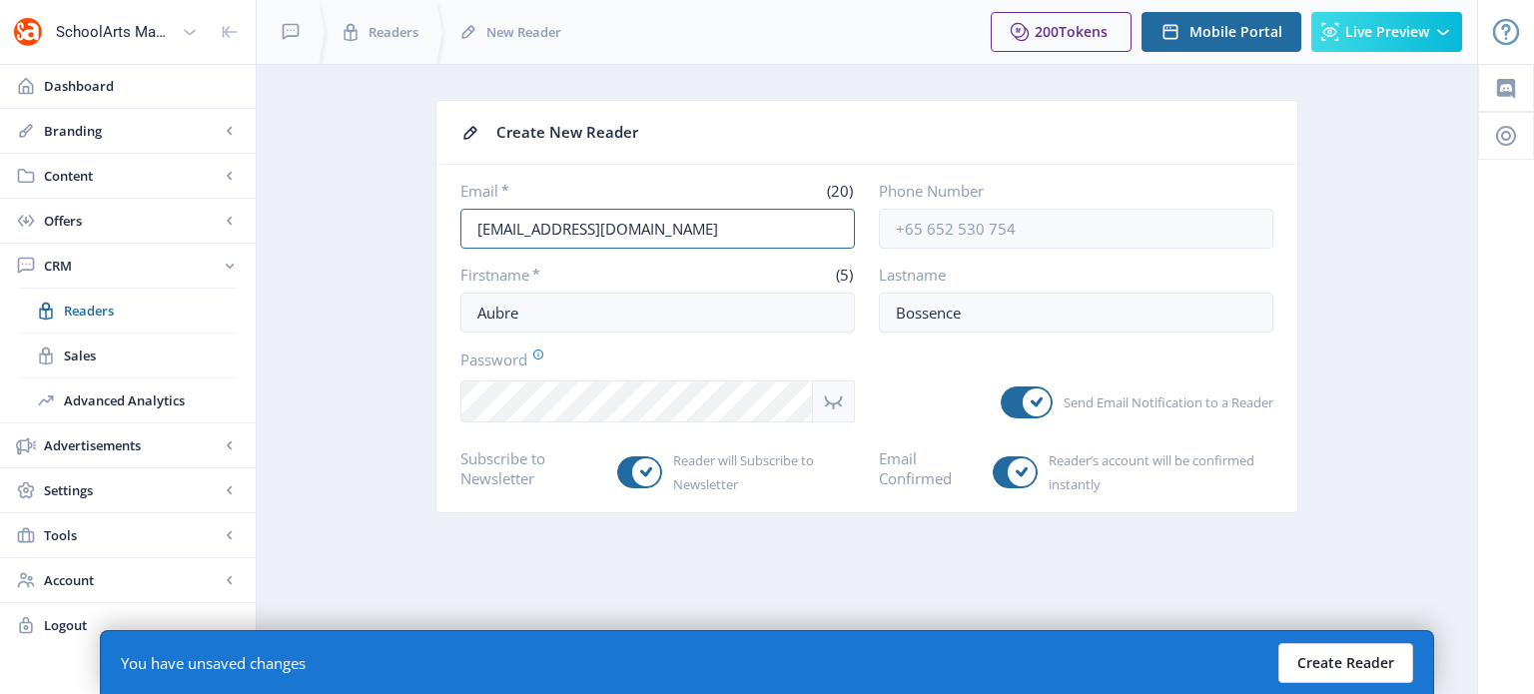
type input "[EMAIL_ADDRESS][DOMAIN_NAME]"
click at [1342, 669] on button "Create Reader" at bounding box center [1345, 663] width 135 height 40
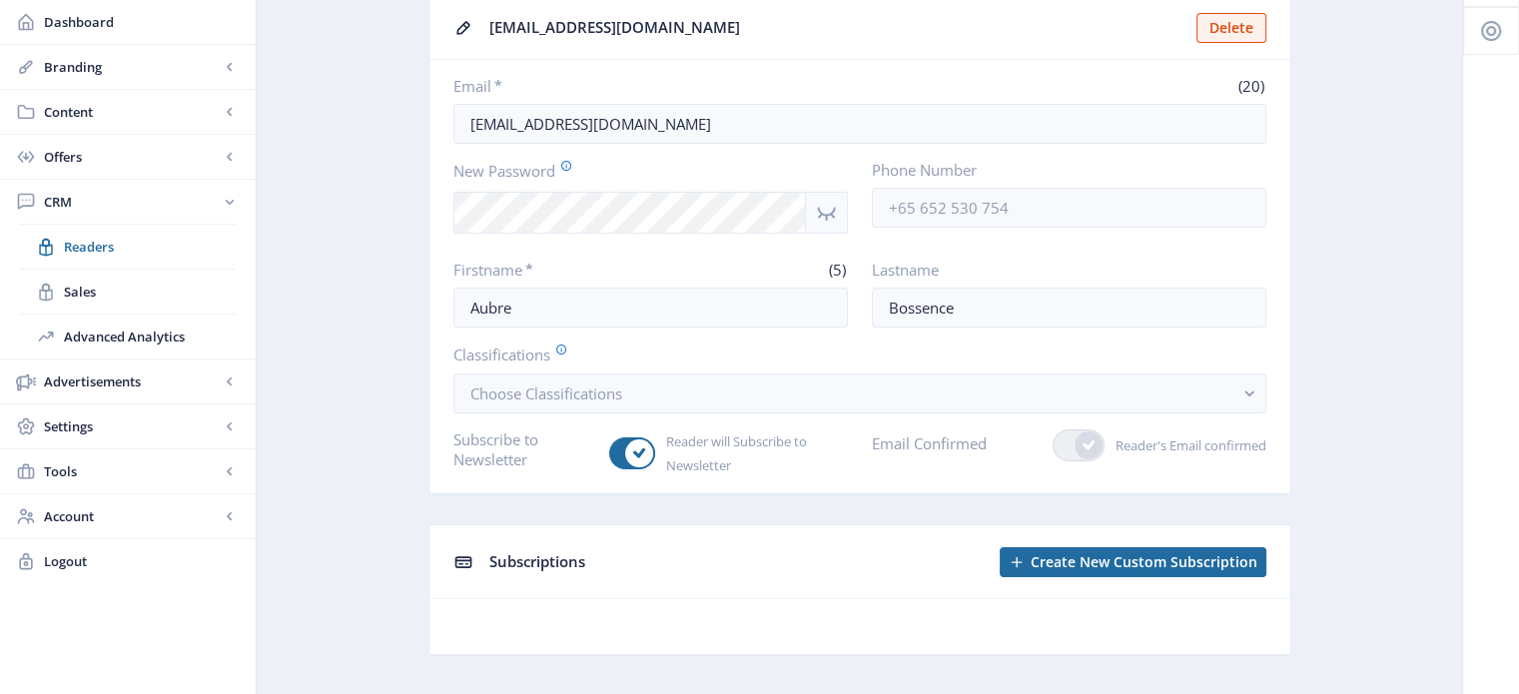
scroll to position [134, 0]
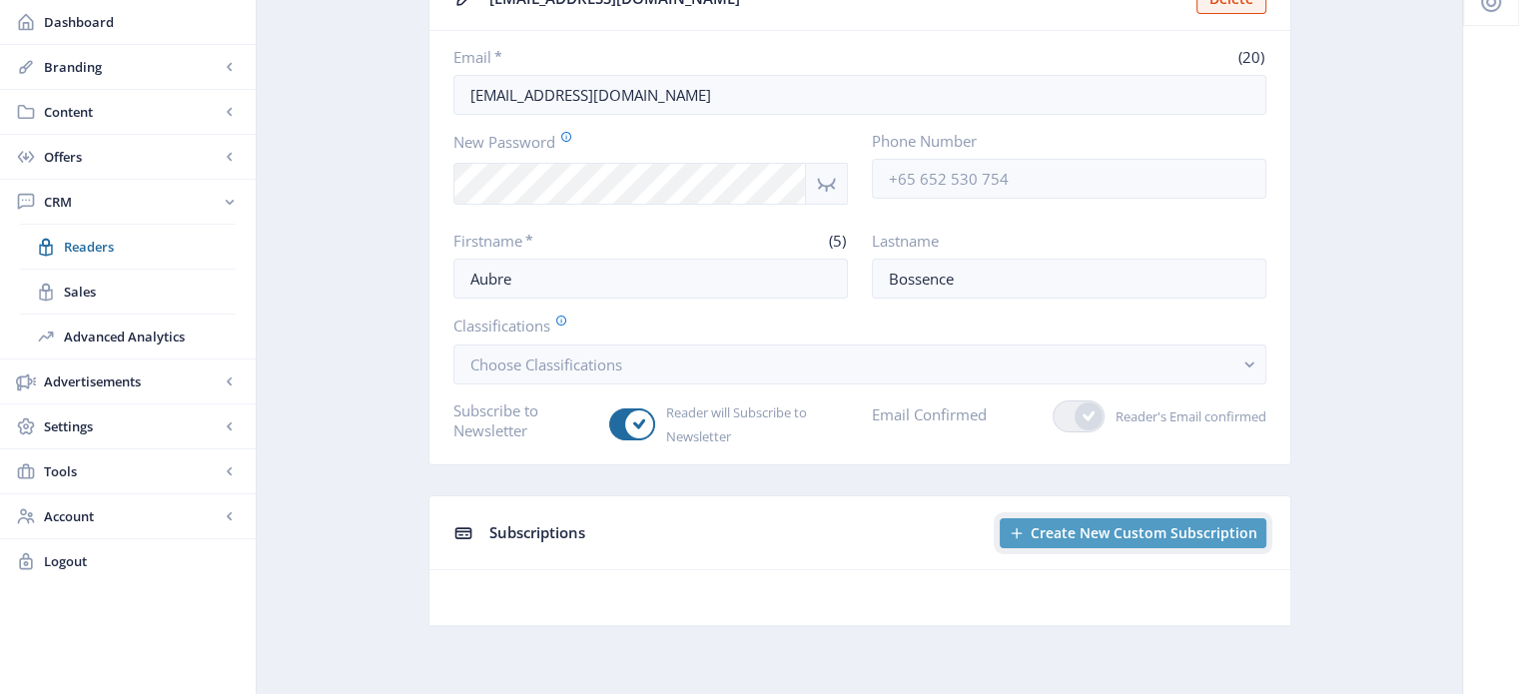
click at [1188, 526] on span "Create New Custom Subscription" at bounding box center [1143, 533] width 227 height 16
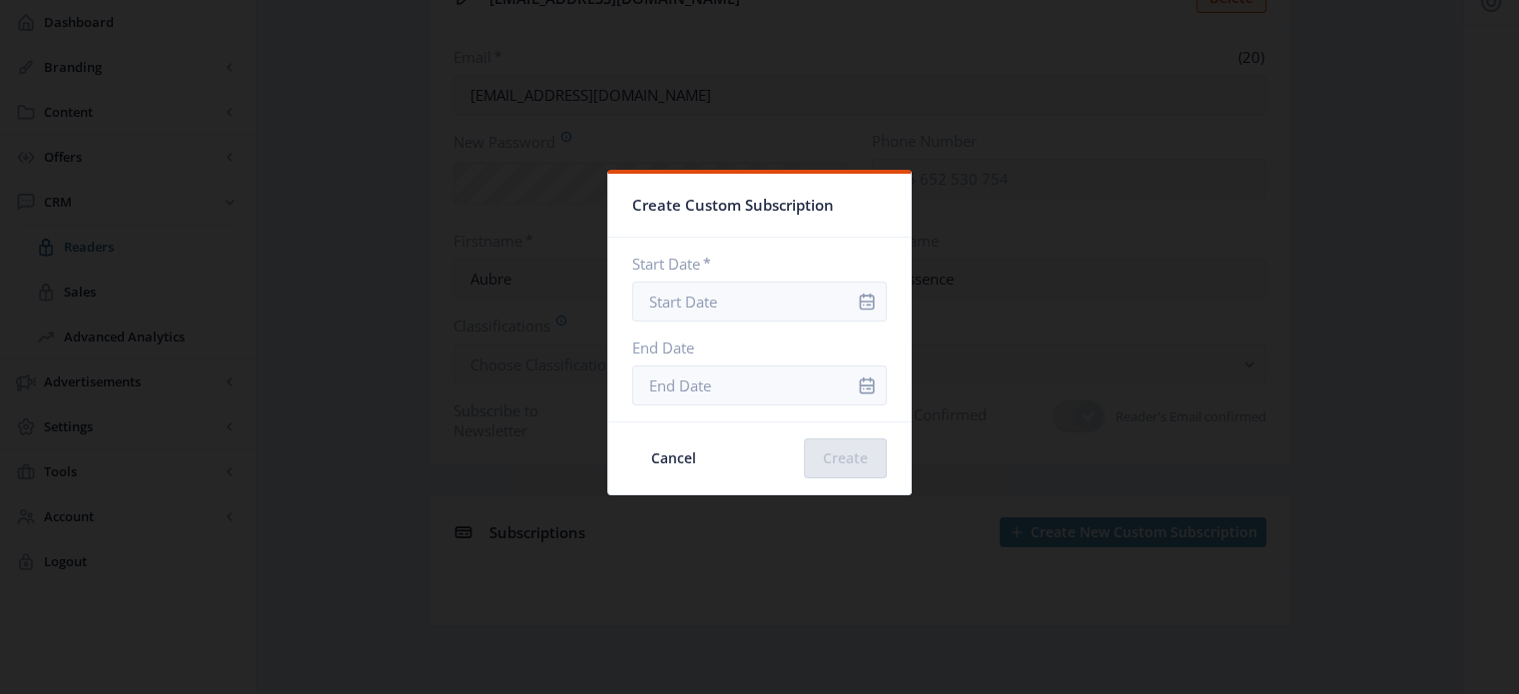
scroll to position [0, 0]
click at [723, 304] on input "Start Date *" at bounding box center [759, 302] width 255 height 40
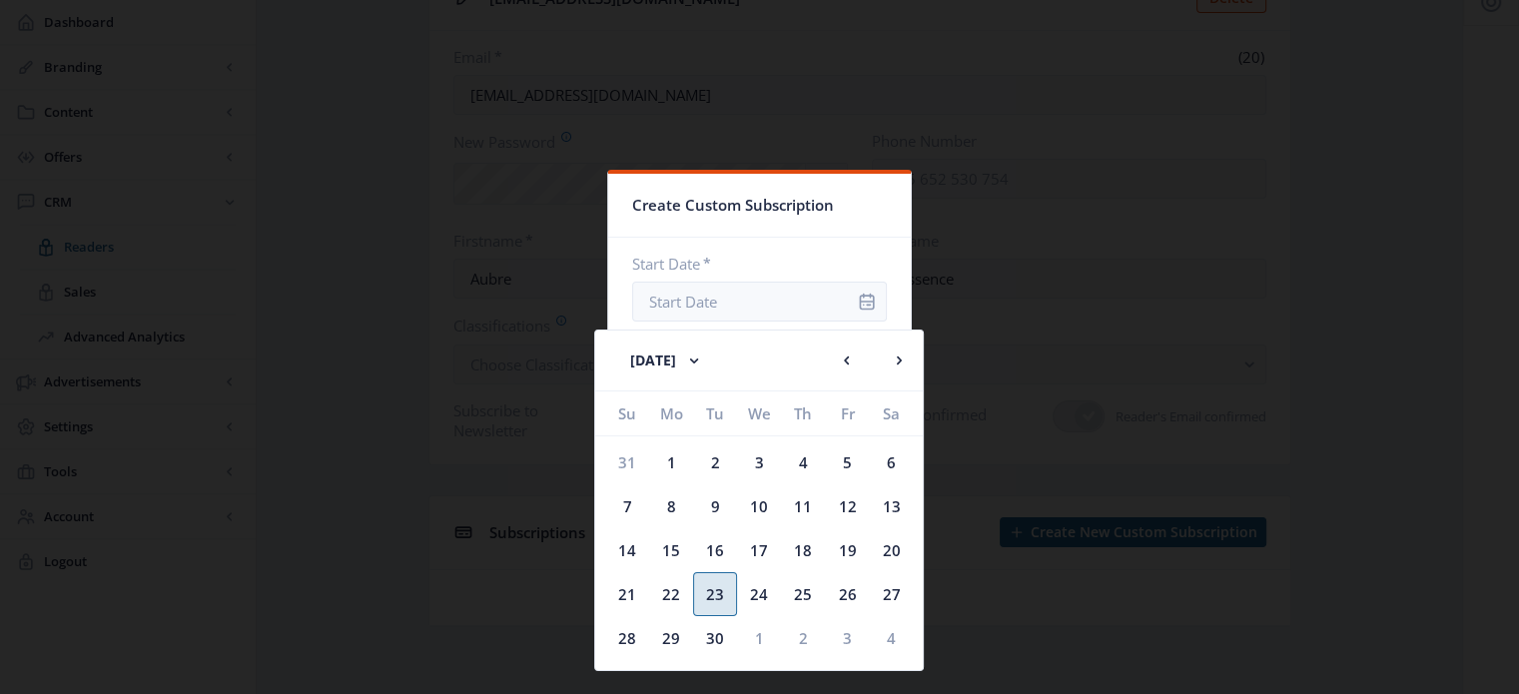
click at [715, 582] on div "23" at bounding box center [715, 594] width 44 height 44
type input "Sep 23, 2025"
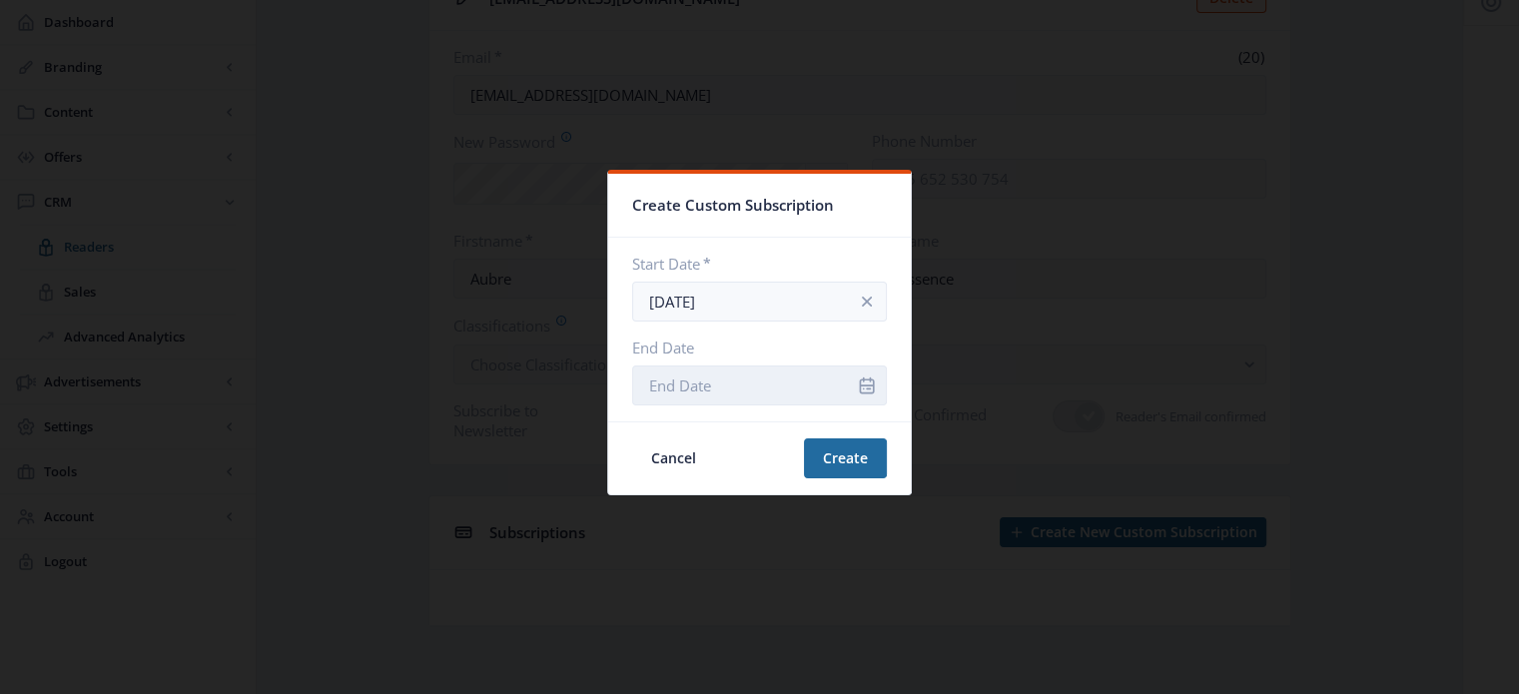
click at [825, 390] on input "End Date" at bounding box center [759, 385] width 255 height 40
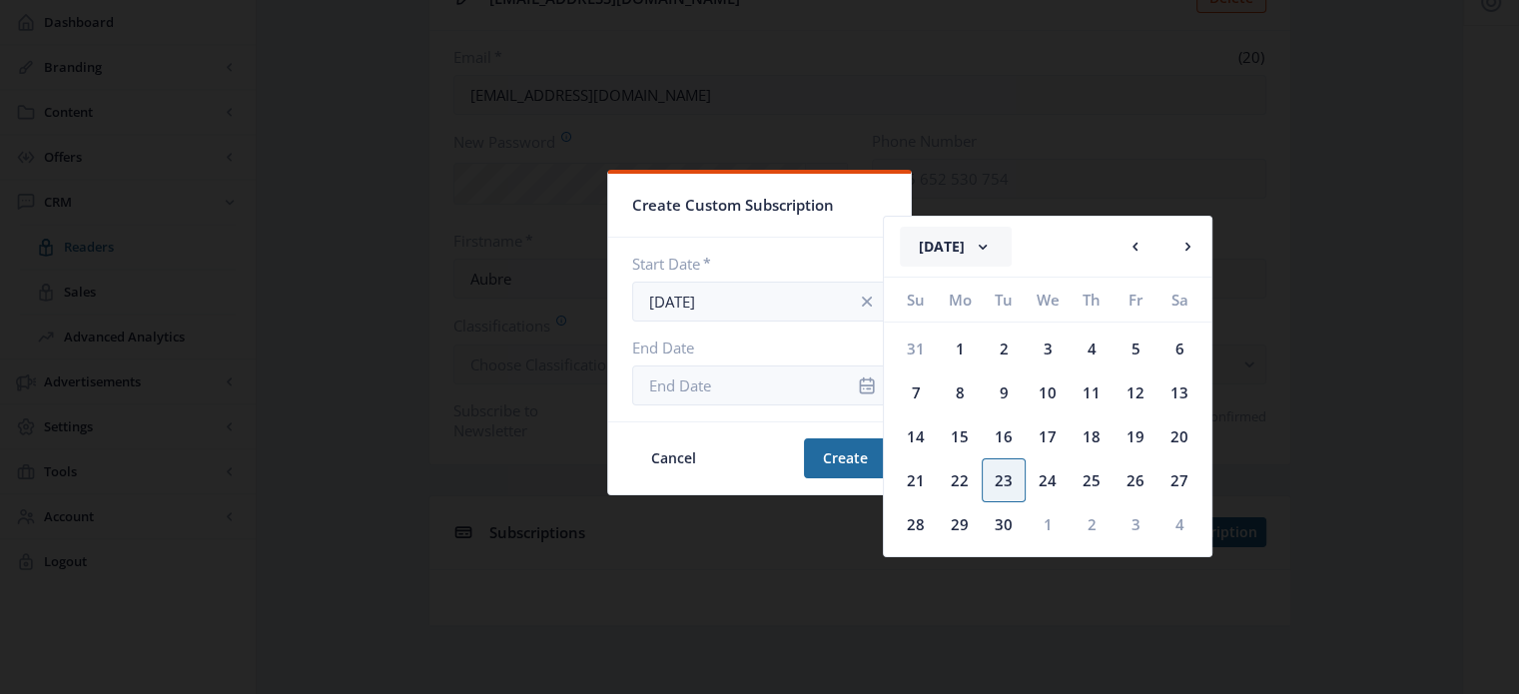
click at [1011, 244] on button "September 2025" at bounding box center [956, 247] width 112 height 40
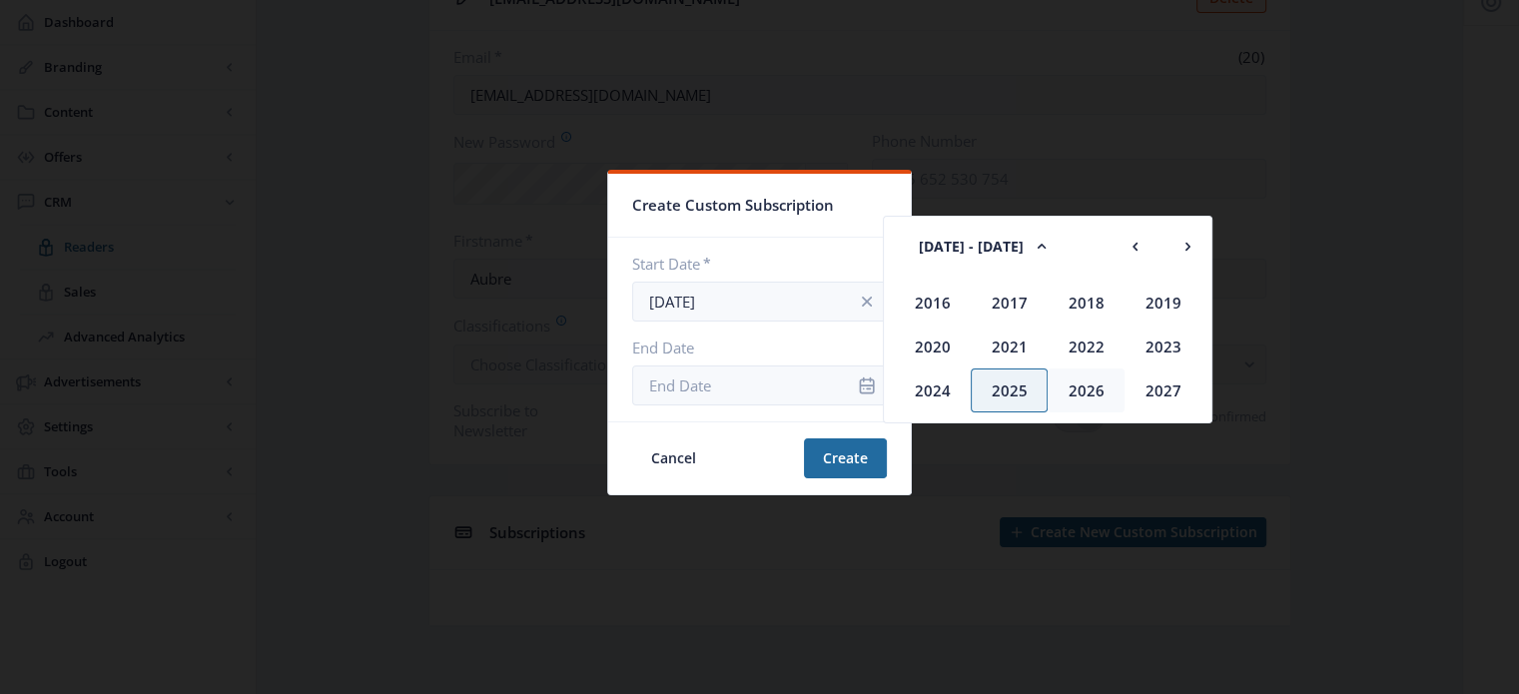
click at [1084, 398] on div "2026" at bounding box center [1085, 390] width 77 height 44
click at [950, 381] on div "Sep" at bounding box center [932, 390] width 77 height 44
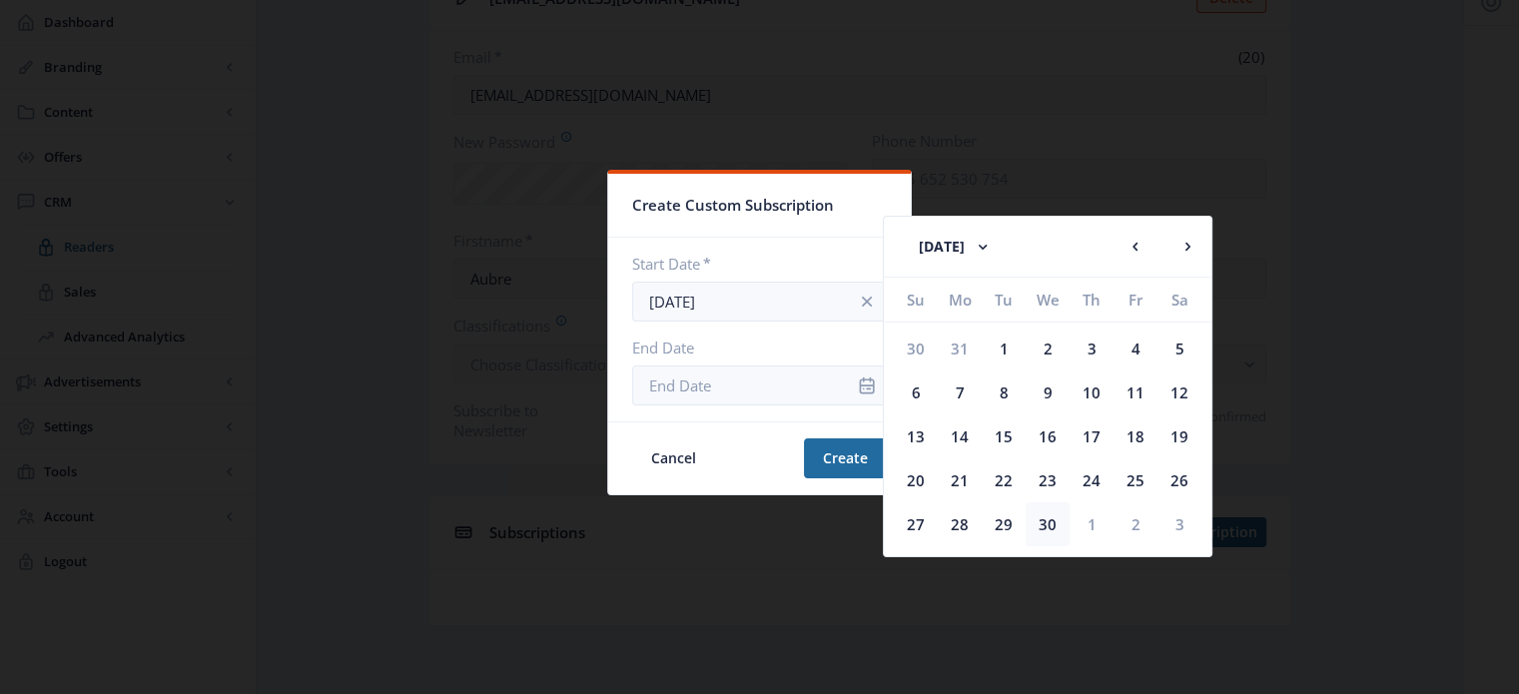
click at [1047, 516] on div "30" at bounding box center [1047, 524] width 44 height 44
type input "Sep 30, 2026"
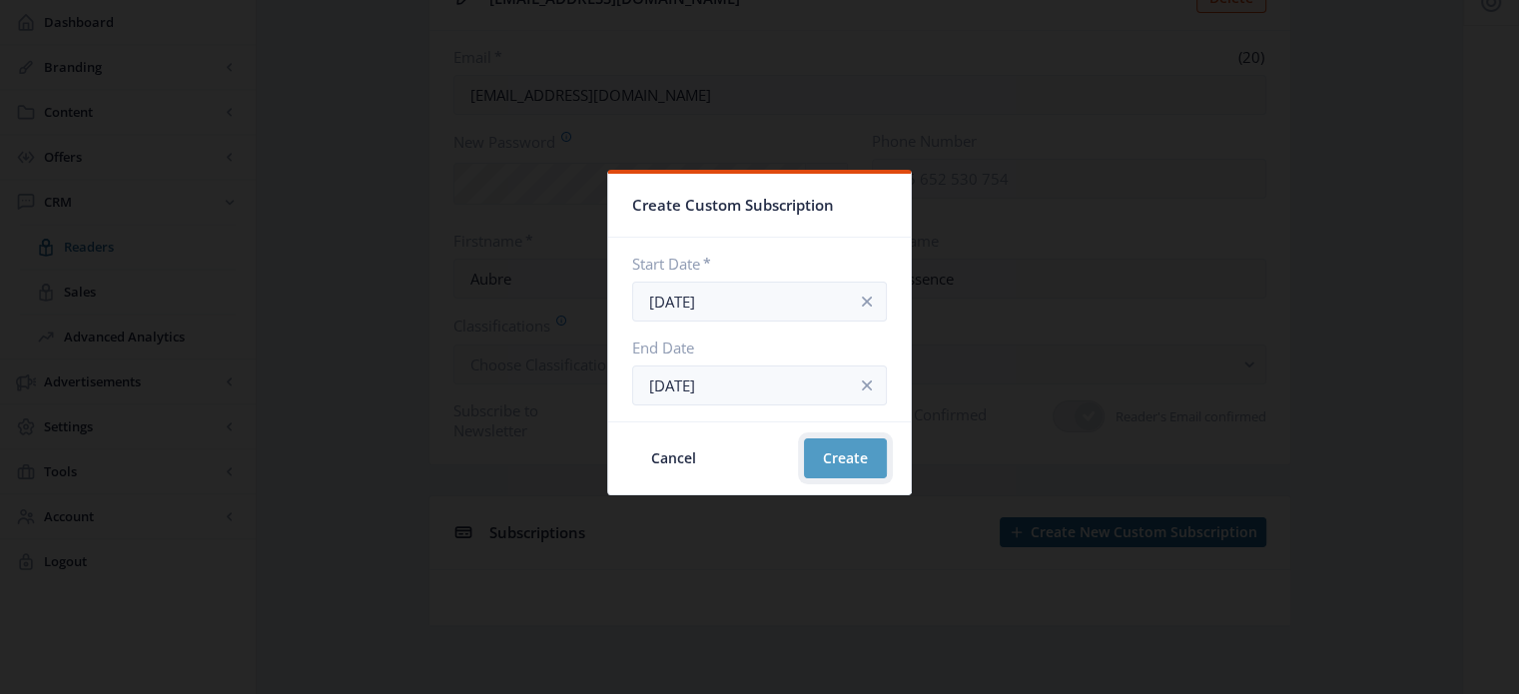
click at [835, 467] on button "Create" at bounding box center [845, 458] width 83 height 40
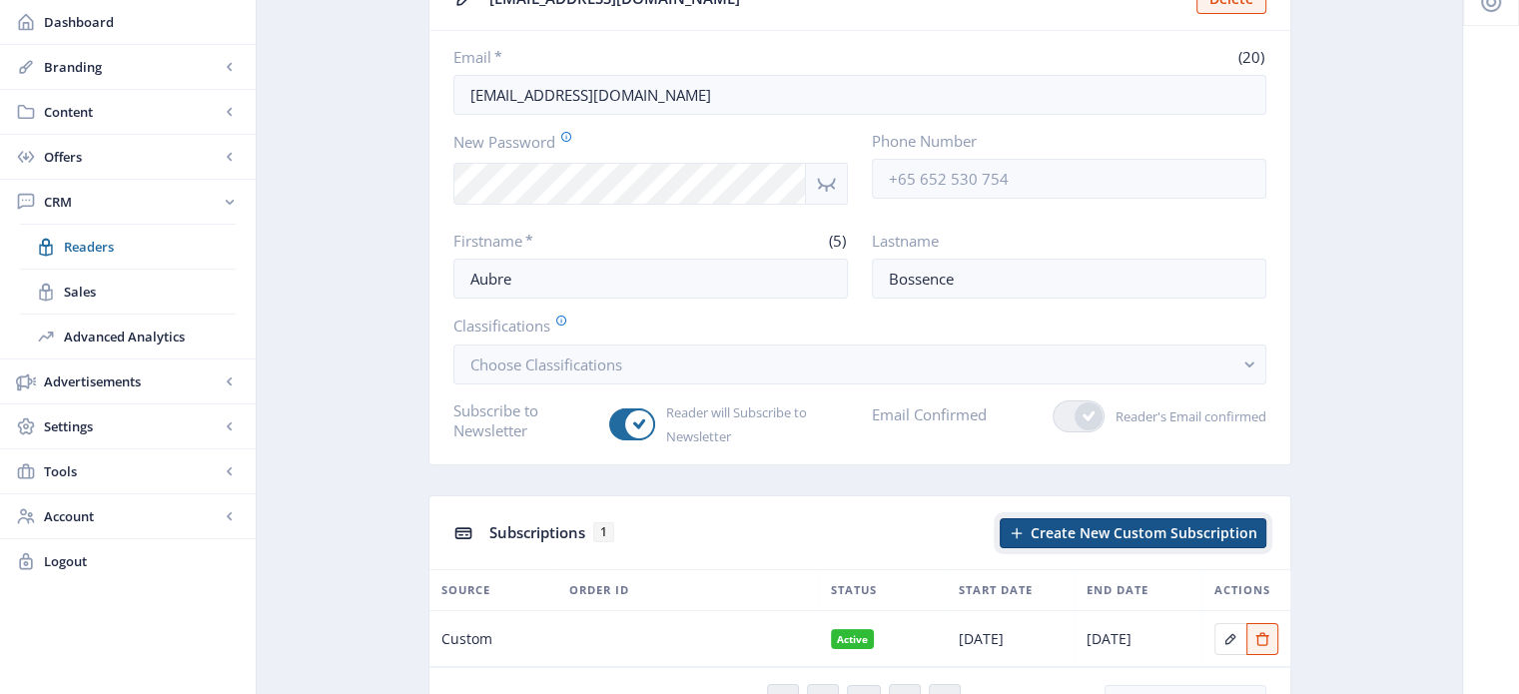
scroll to position [240, 0]
